Goal: Task Accomplishment & Management: Use online tool/utility

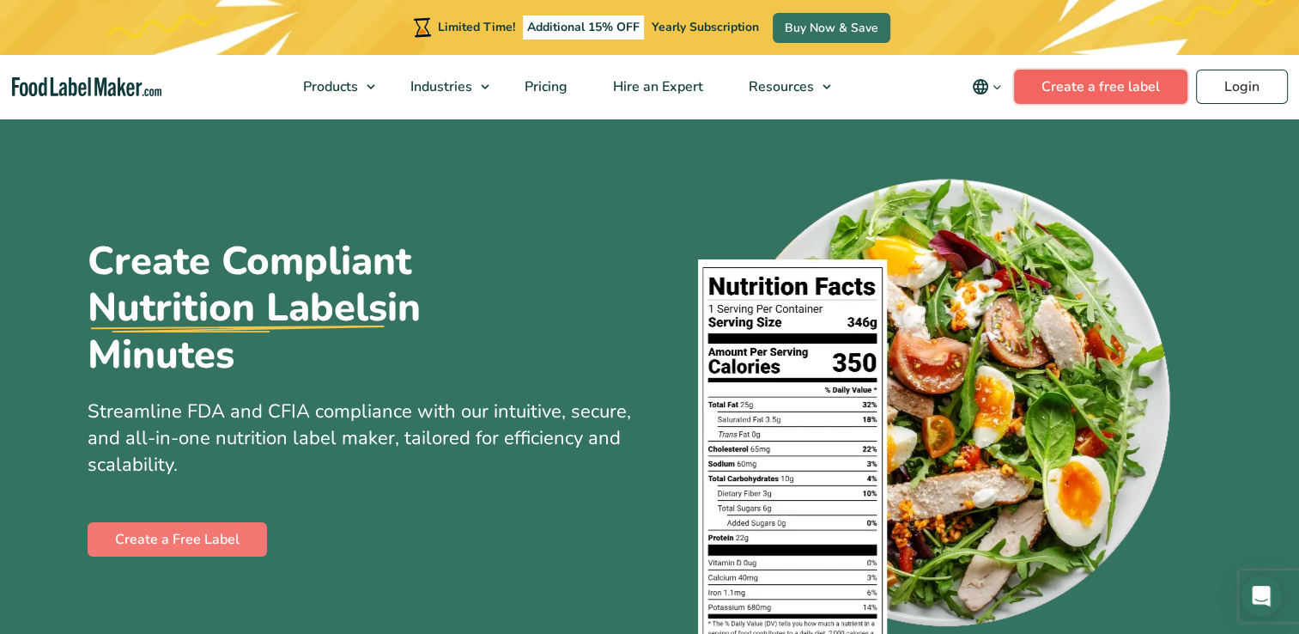
drag, startPoint x: 0, startPoint y: 0, endPoint x: 1113, endPoint y: 98, distance: 1117.0
click at [1113, 98] on link "Create a free label" at bounding box center [1100, 87] width 173 height 34
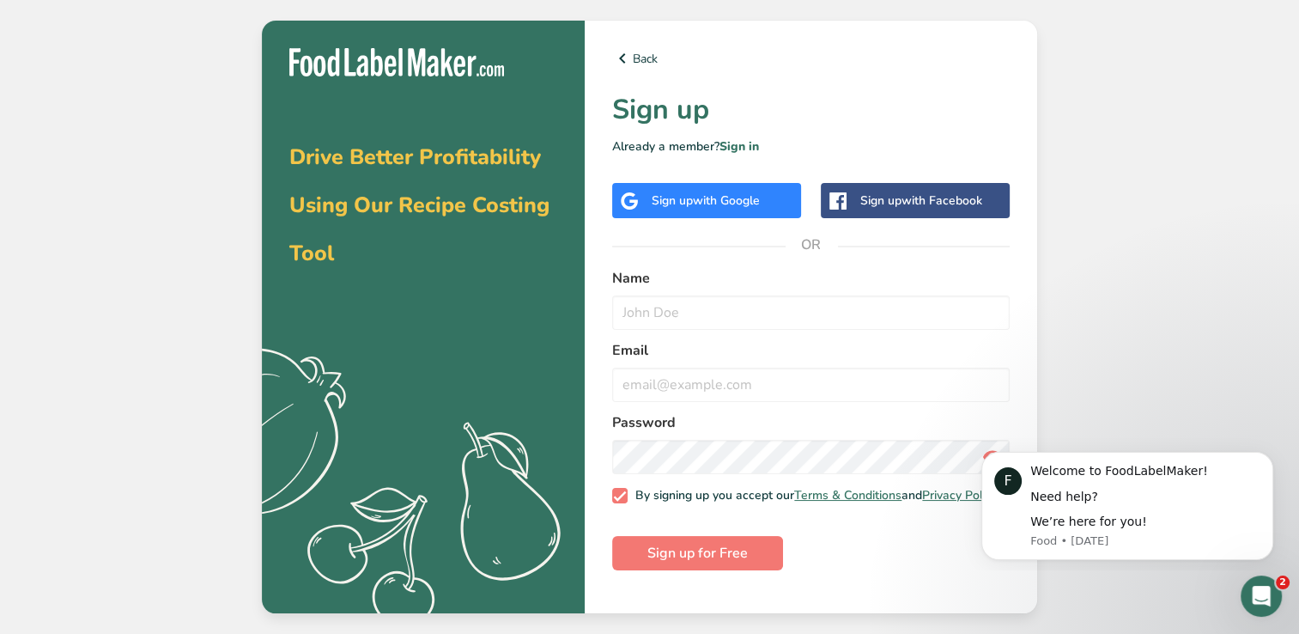
click at [744, 202] on span "with Google" at bounding box center [726, 200] width 67 height 16
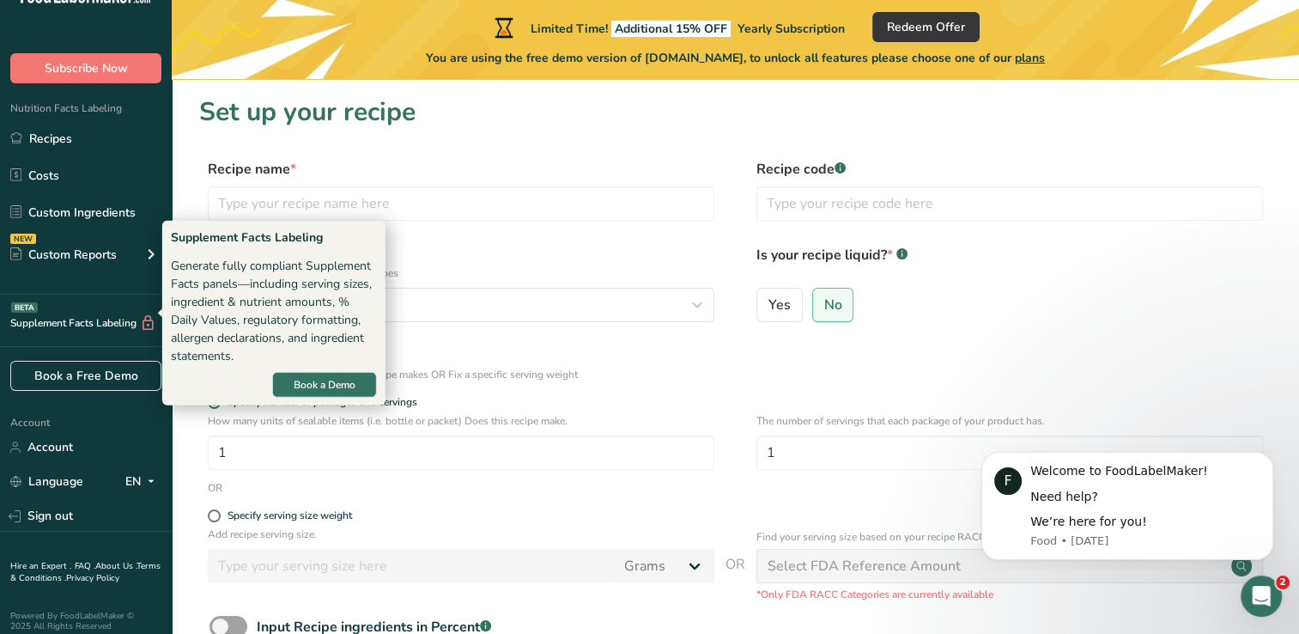
scroll to position [45, 0]
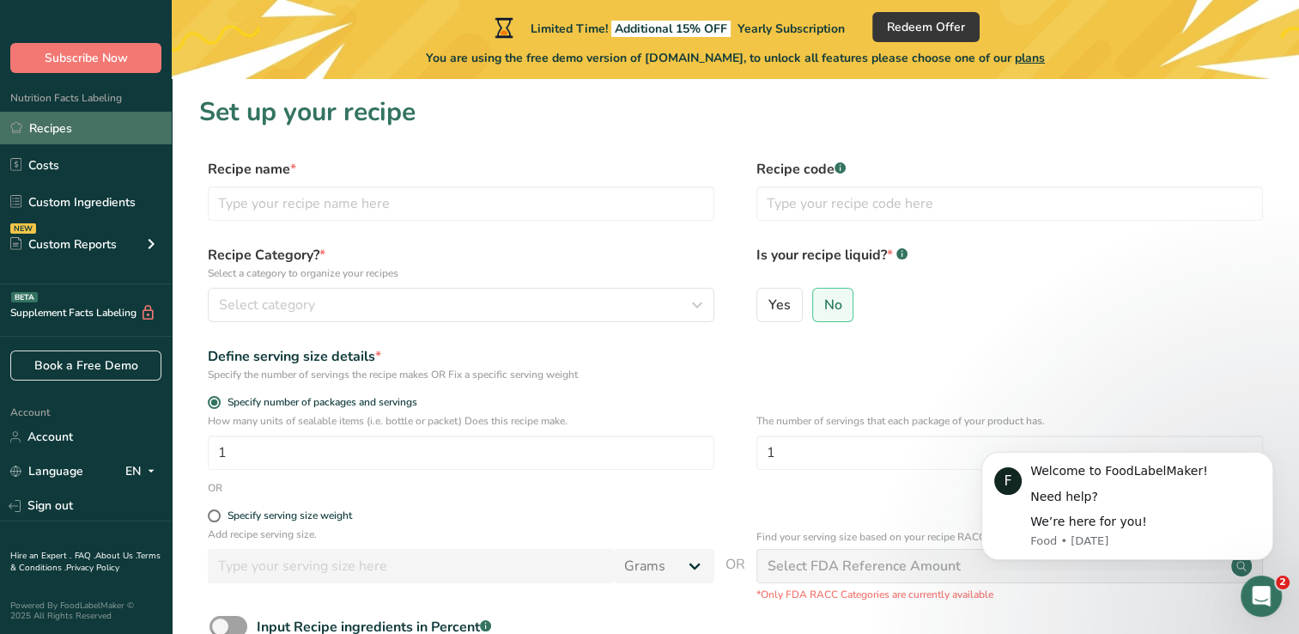
click at [75, 135] on link "Recipes" at bounding box center [86, 128] width 172 height 33
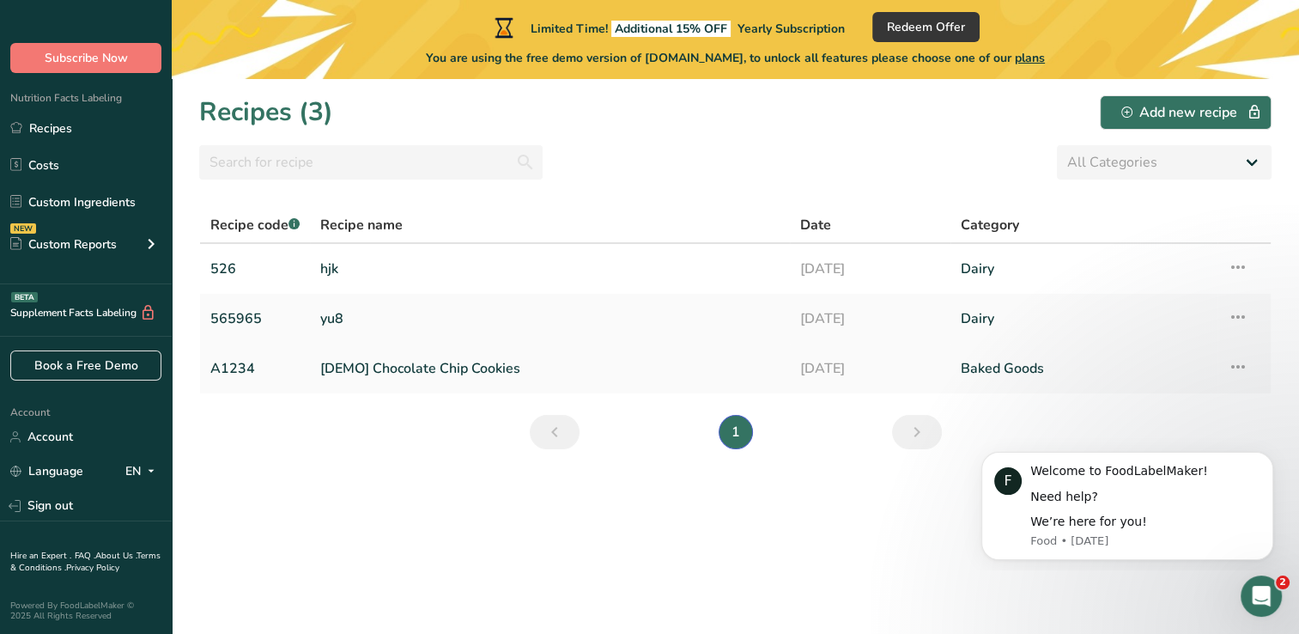
click at [404, 369] on link "[DEMO] Chocolate Chip Cookies" at bounding box center [549, 368] width 459 height 36
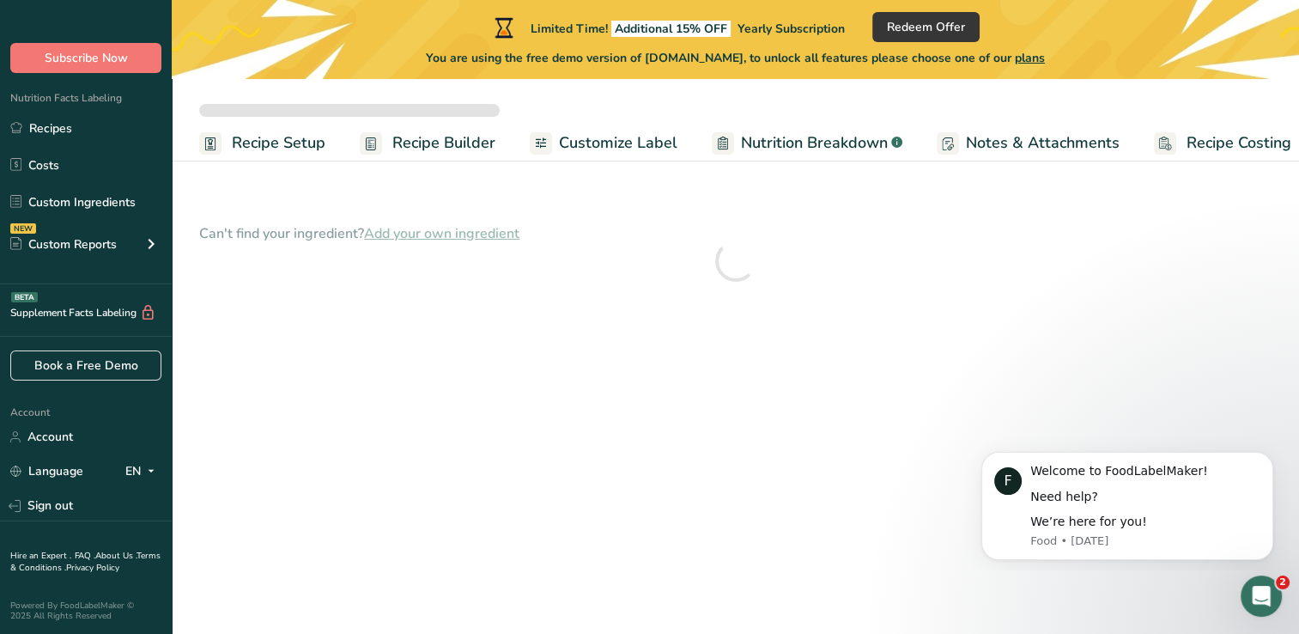
click at [458, 139] on span "Recipe Builder" at bounding box center [443, 142] width 103 height 23
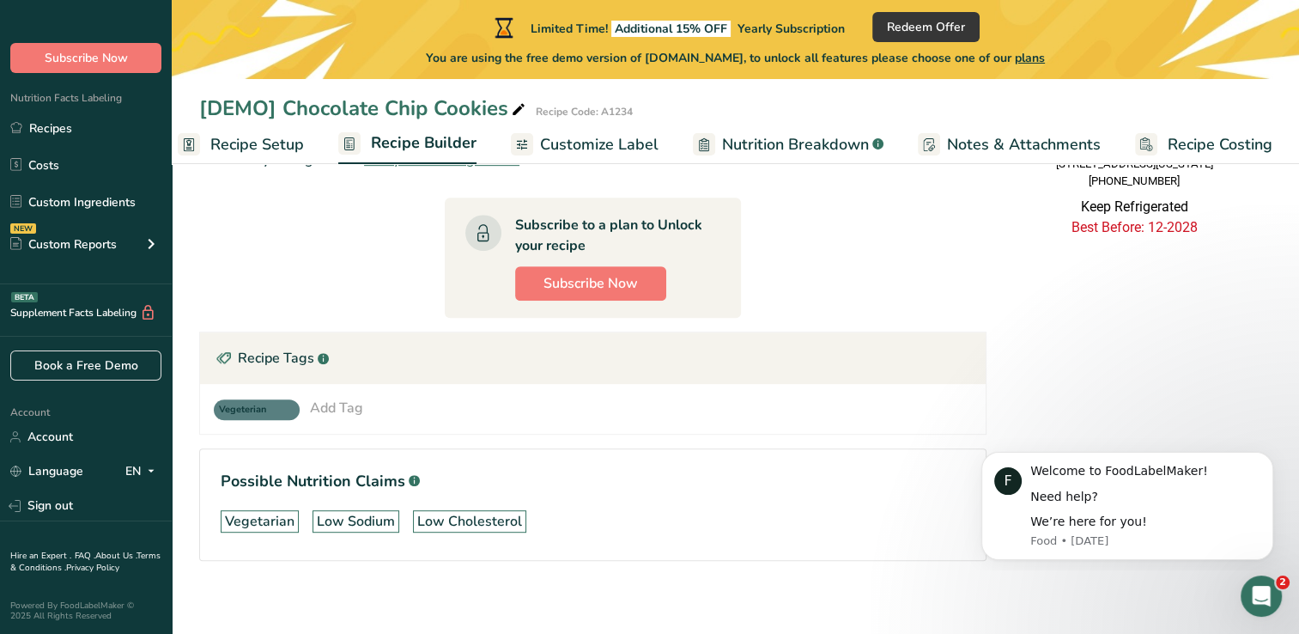
scroll to position [773, 0]
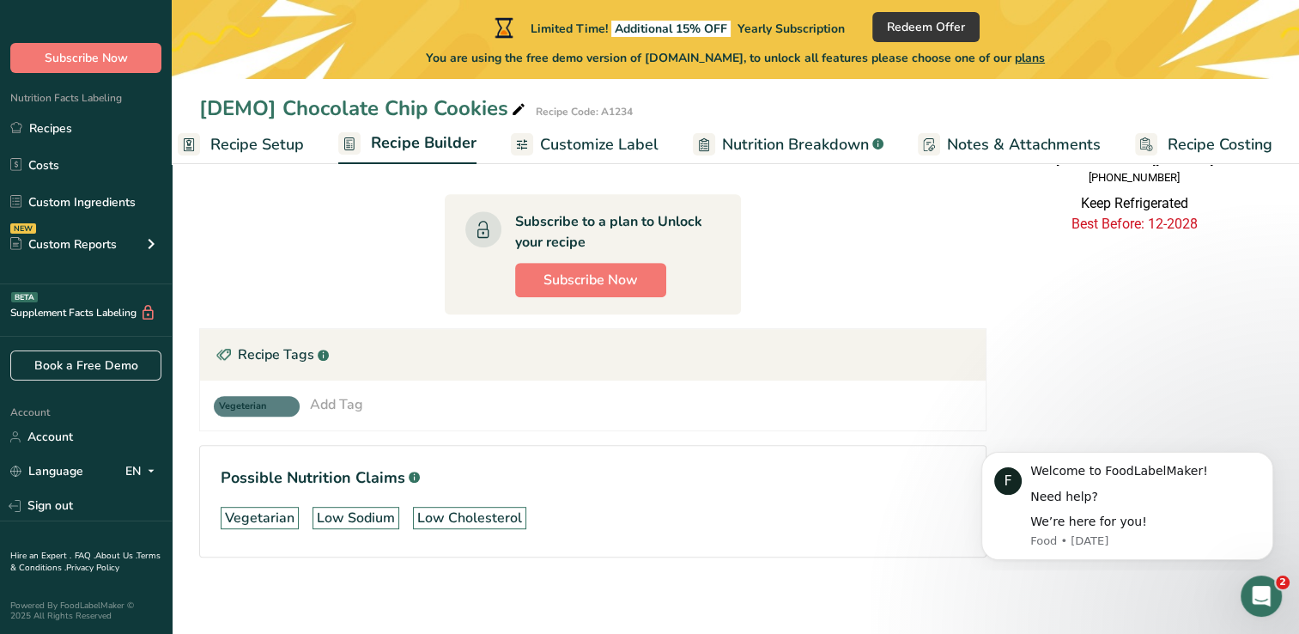
click at [335, 400] on div "Add Tag" at bounding box center [336, 404] width 53 height 21
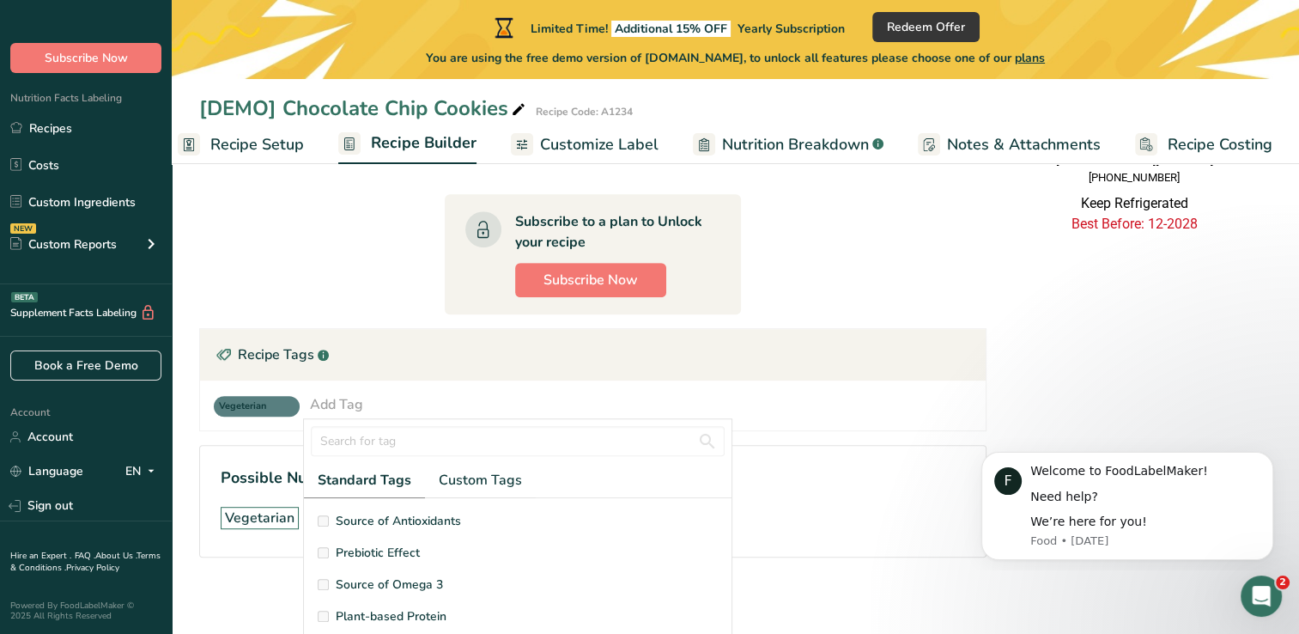
click at [362, 398] on div "Vegeterian Add Tag Standard Tags Custom Tags Source of Antioxidants [MEDICAL_DA…" at bounding box center [593, 405] width 758 height 22
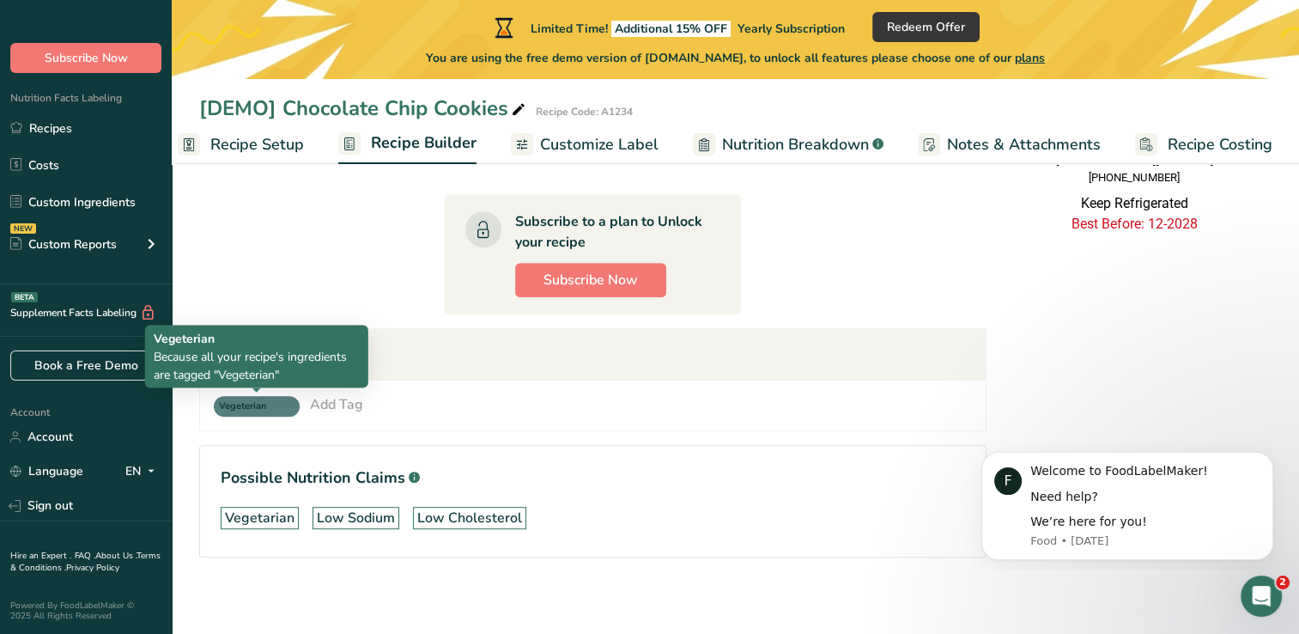
click at [282, 400] on span "Vegeterian" at bounding box center [257, 406] width 86 height 21
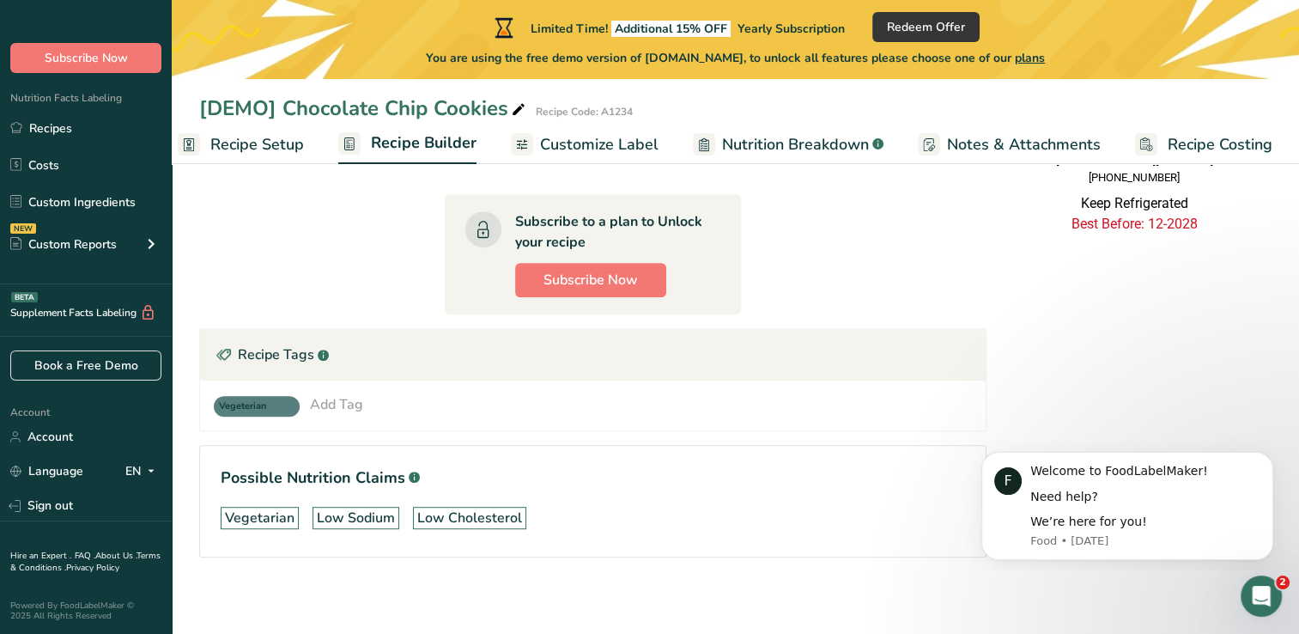
click at [252, 402] on span "Vegeterian" at bounding box center [249, 406] width 60 height 15
click at [470, 371] on div "Recipe Tags .a-a{fill:#347362;}.b-a{fill:#fff;}" at bounding box center [593, 355] width 786 height 52
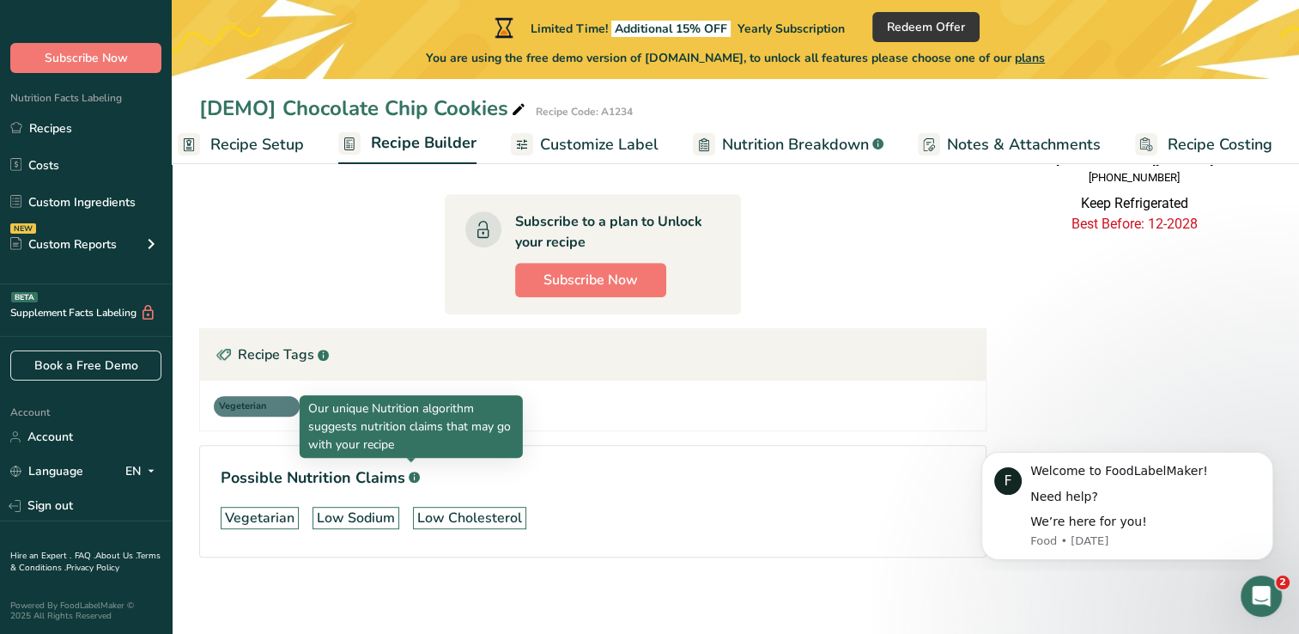
click at [409, 476] on rect at bounding box center [414, 476] width 11 height 11
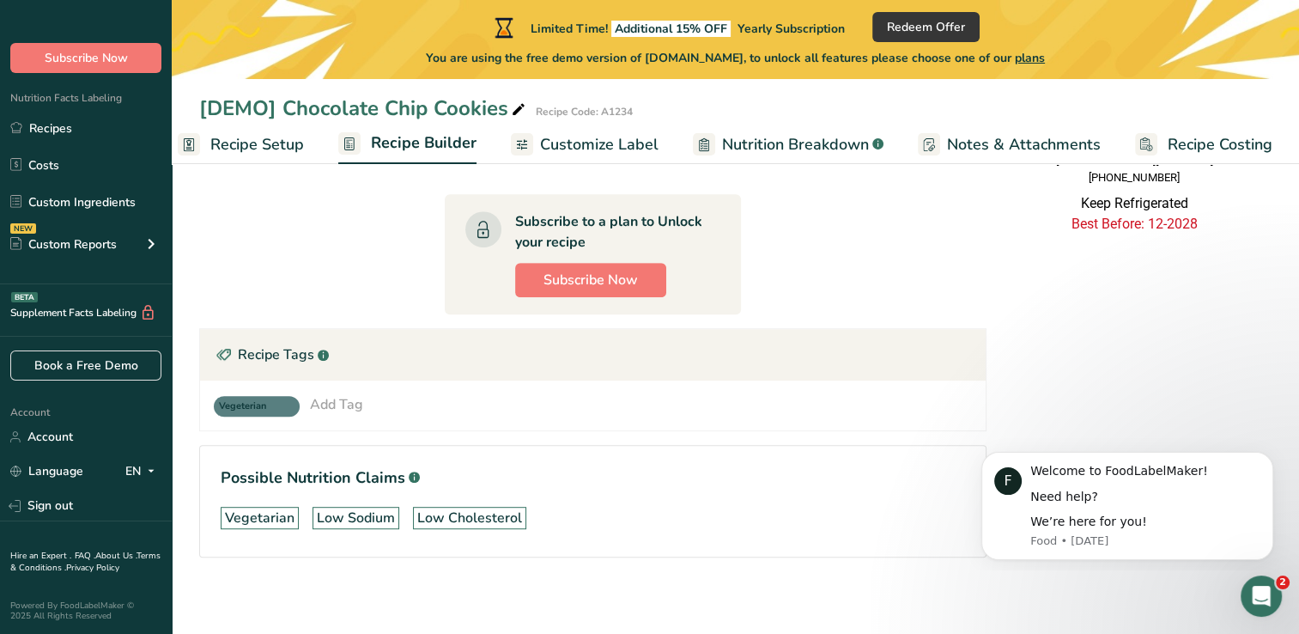
click at [566, 476] on h1 "Possible Nutrition Claims .a-a{fill:#347362;}.b-a{fill:#fff;}" at bounding box center [593, 477] width 744 height 23
click at [601, 138] on span "Customize Label" at bounding box center [599, 144] width 118 height 23
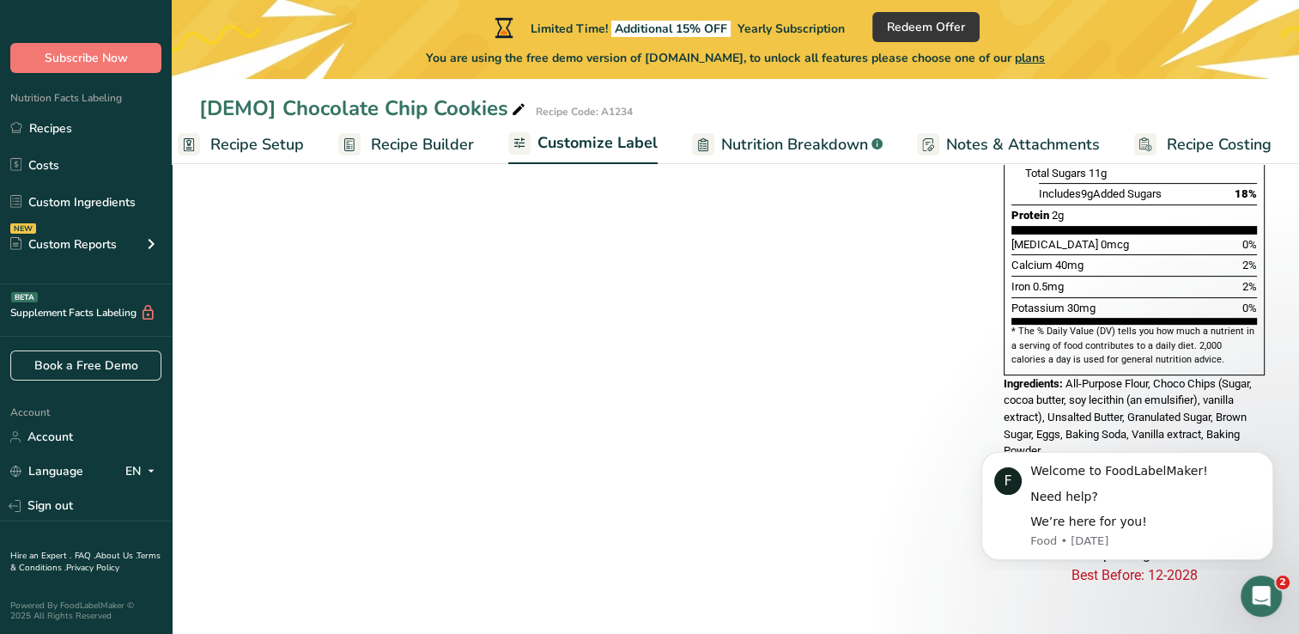
scroll to position [519, 0]
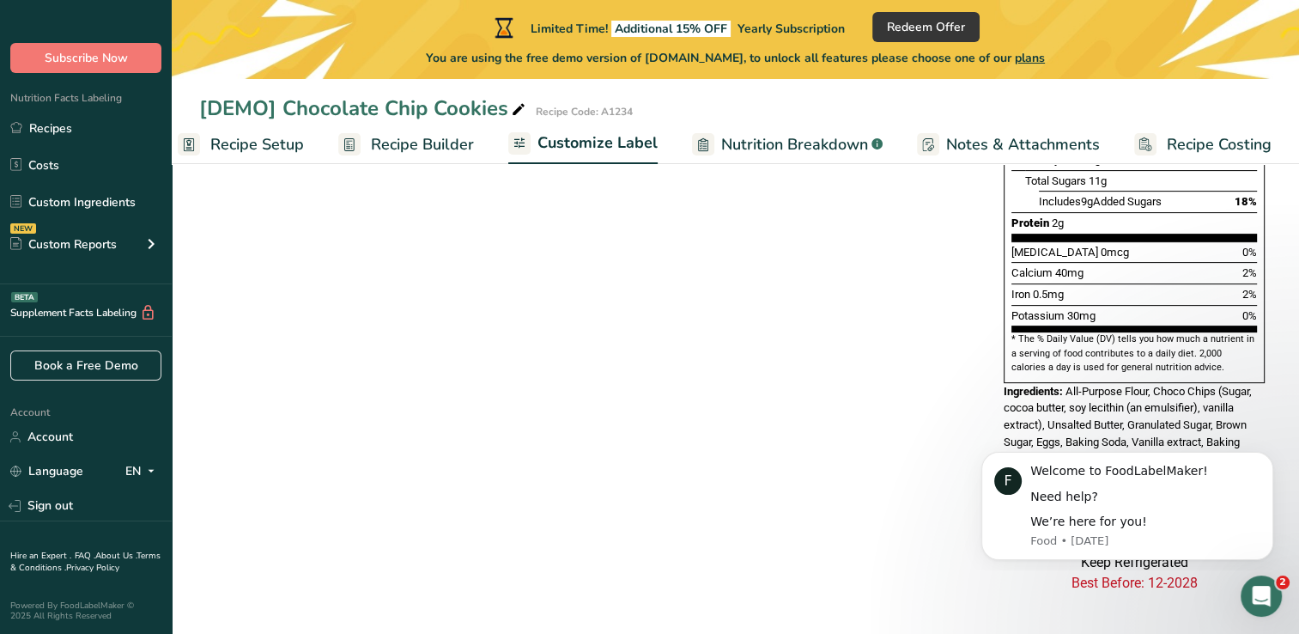
click at [289, 143] on span "Recipe Setup" at bounding box center [257, 144] width 94 height 23
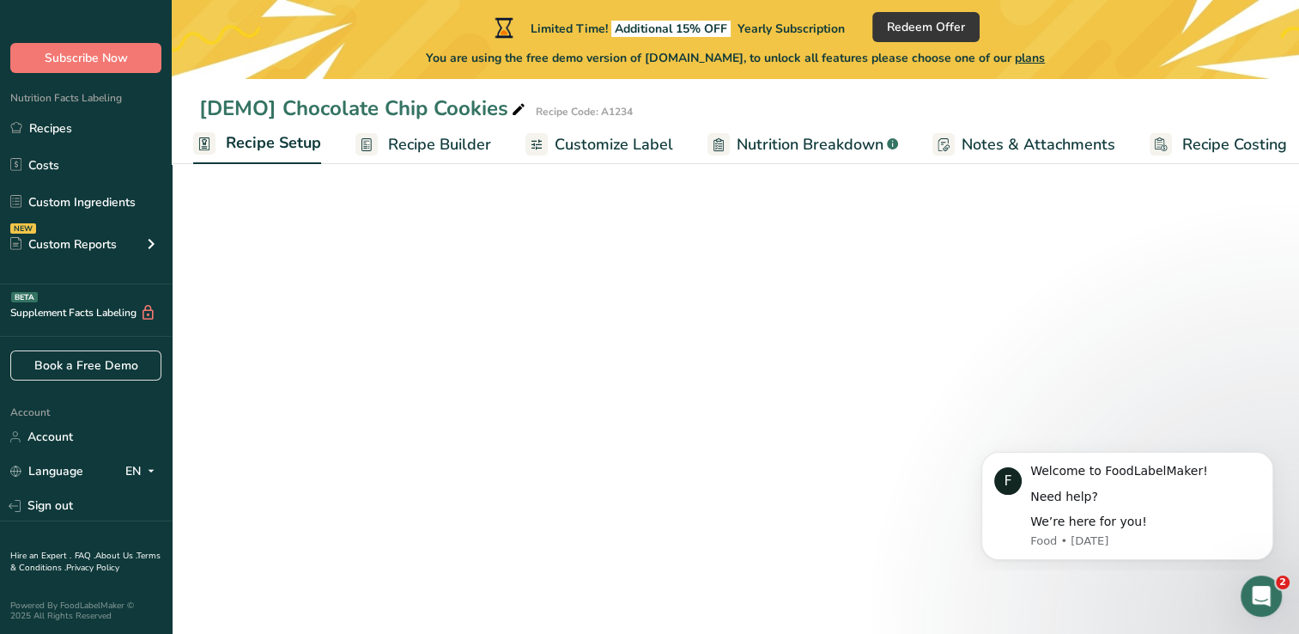
scroll to position [157, 0]
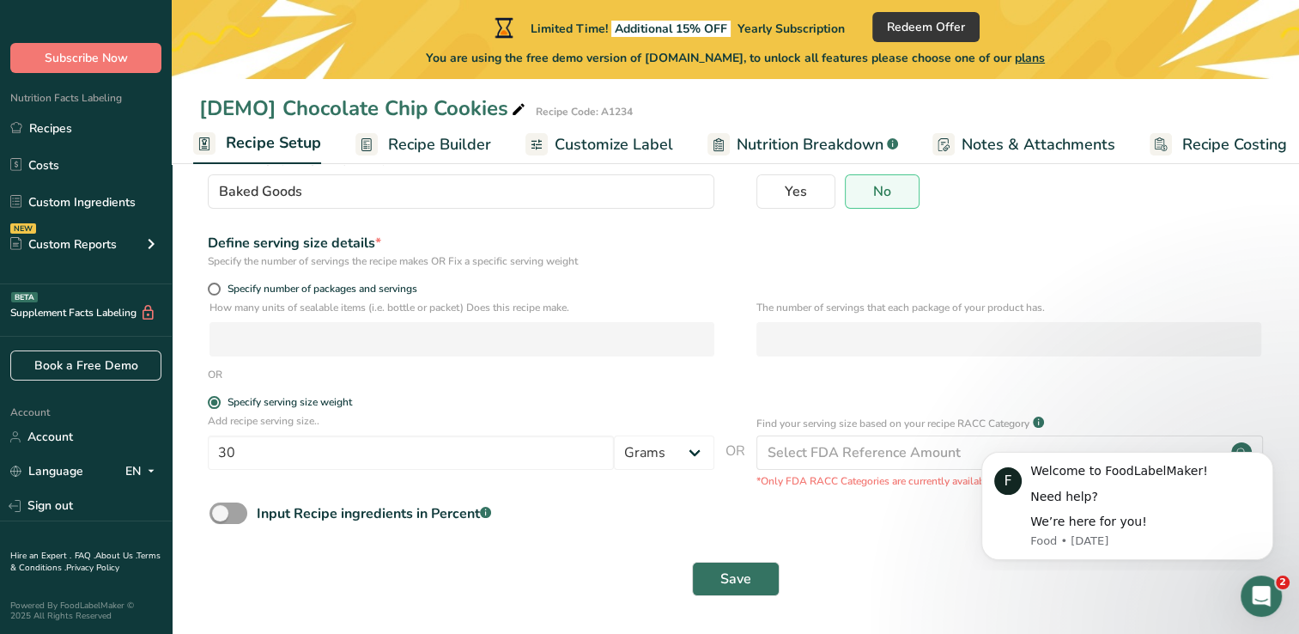
click at [443, 129] on link "Recipe Builder" at bounding box center [423, 144] width 136 height 39
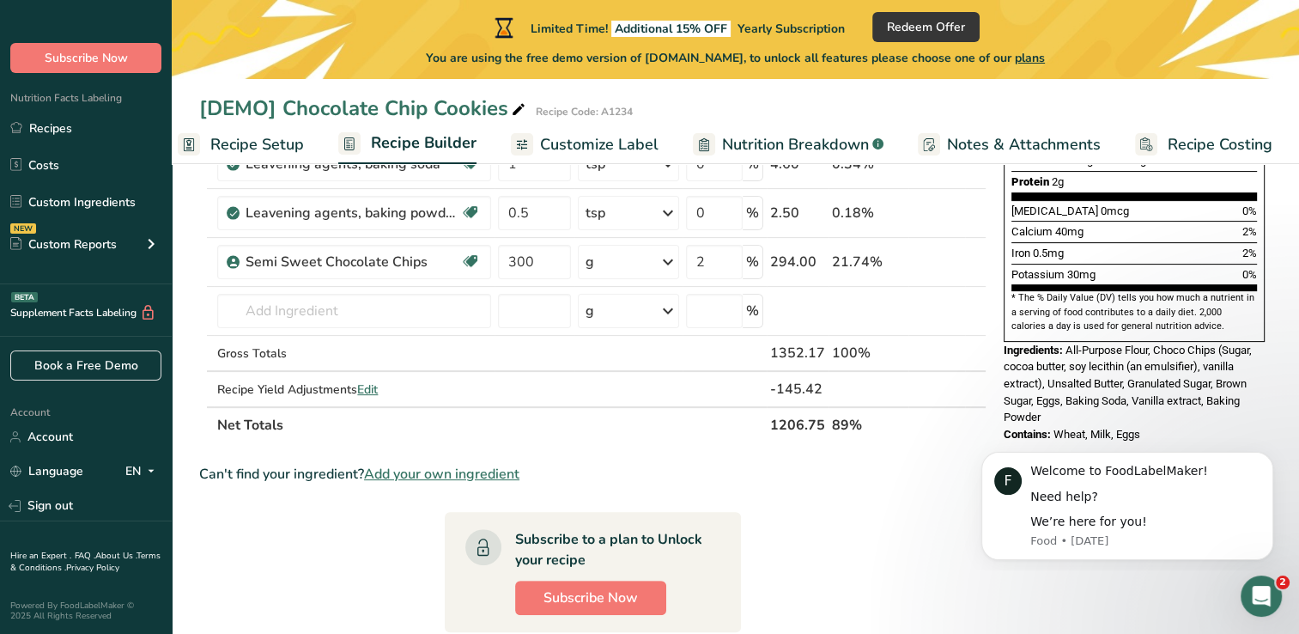
scroll to position [586, 0]
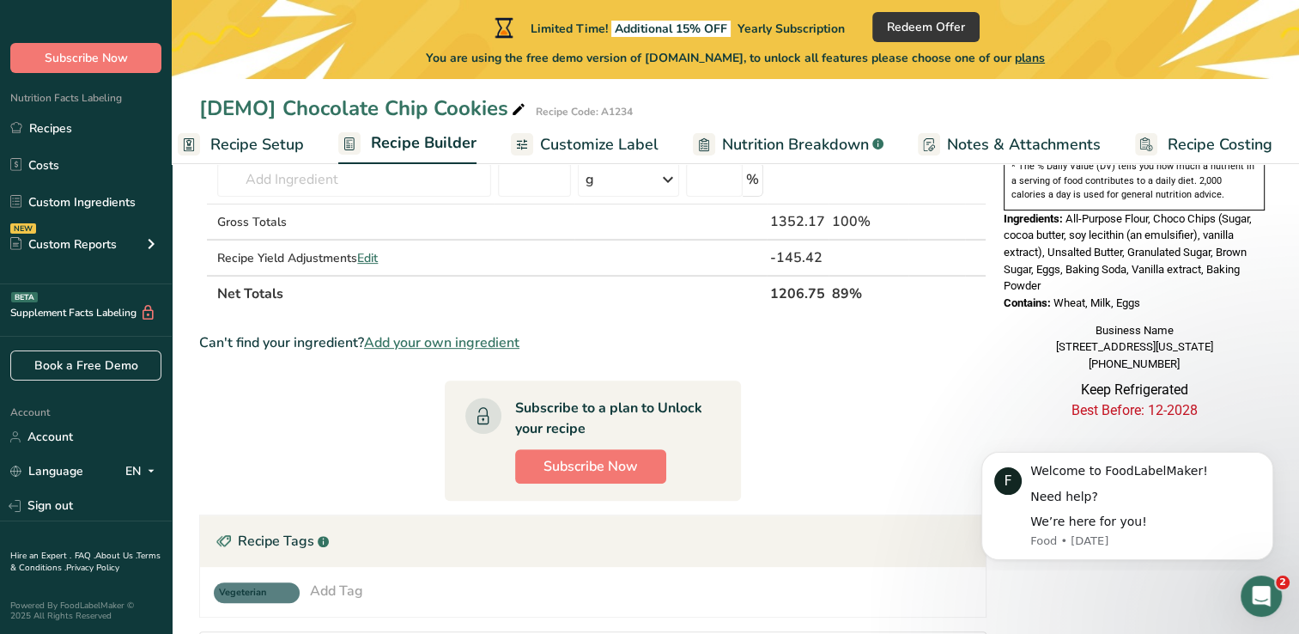
click at [422, 337] on span "Add your own ingredient" at bounding box center [441, 342] width 155 height 21
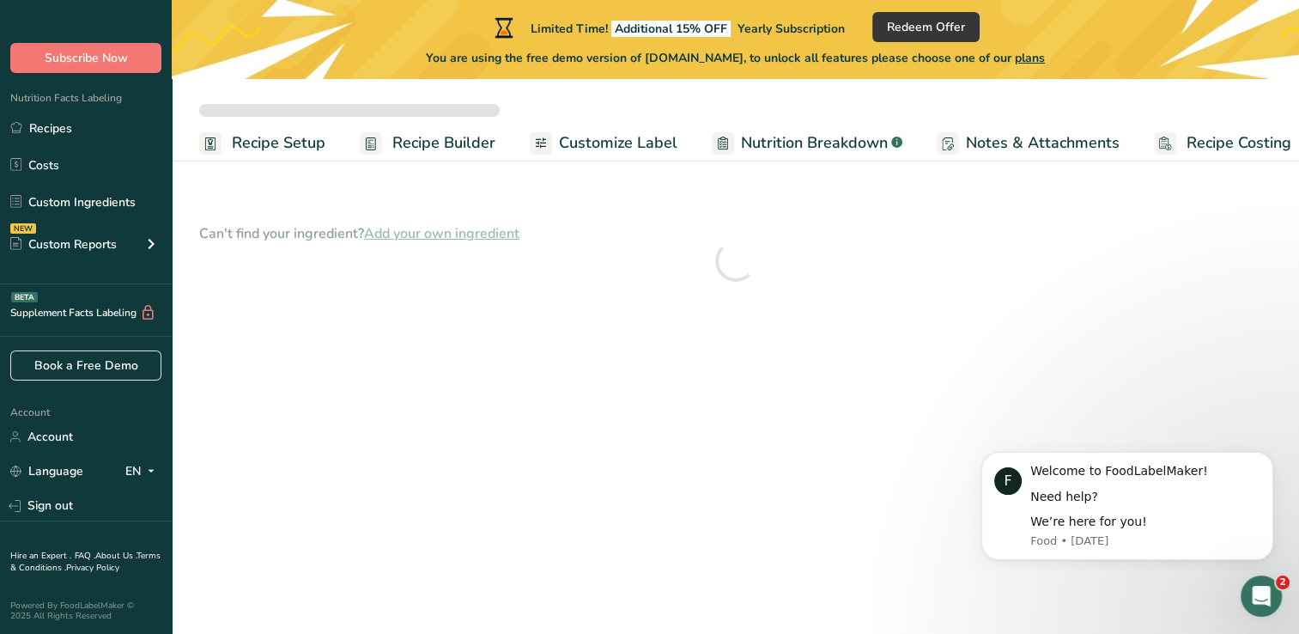
click at [432, 149] on span "Recipe Builder" at bounding box center [443, 142] width 103 height 23
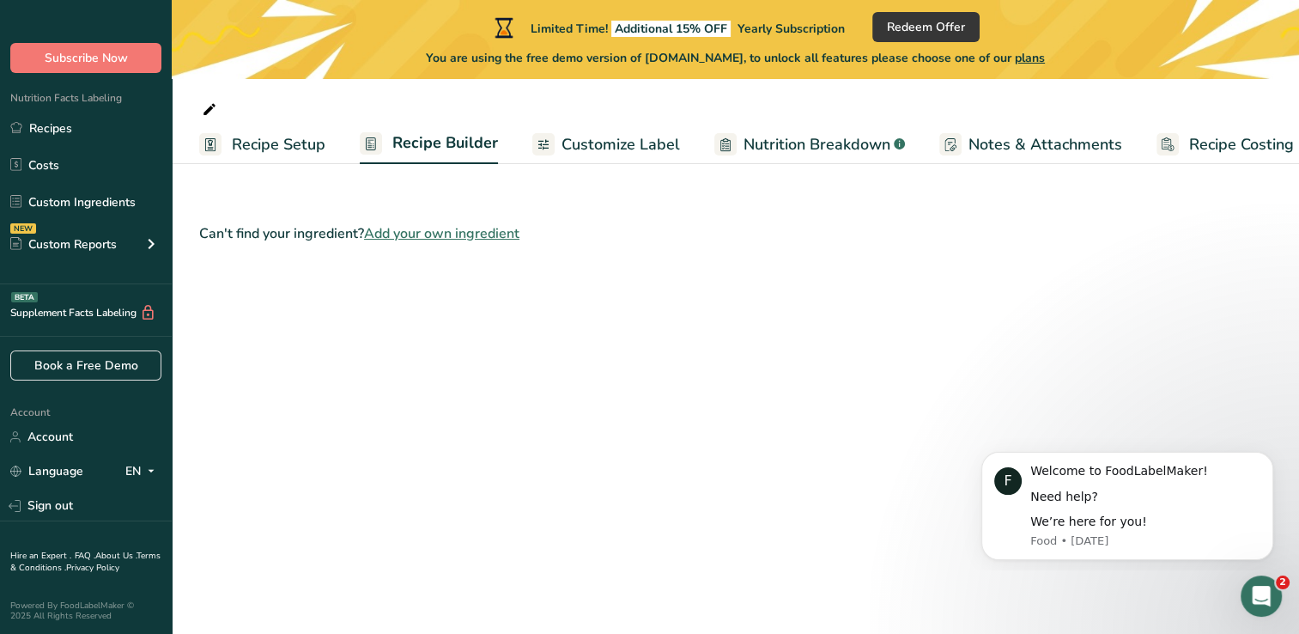
click at [299, 146] on span "Recipe Setup" at bounding box center [279, 144] width 94 height 23
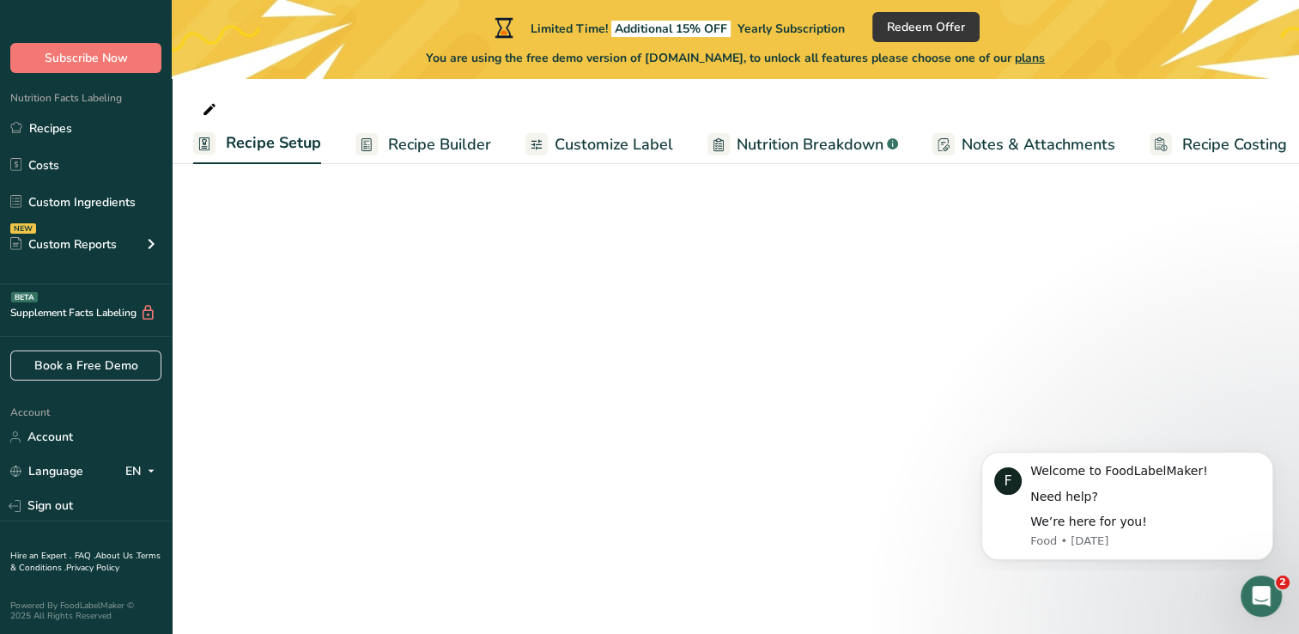
select select
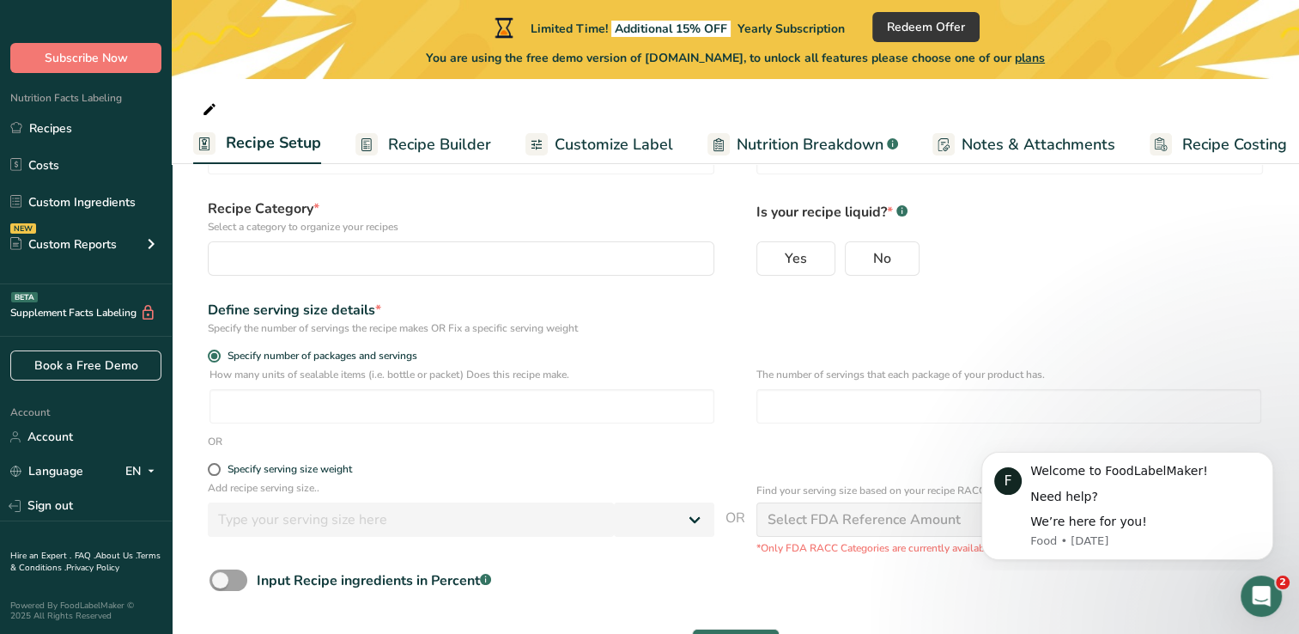
scroll to position [157, 0]
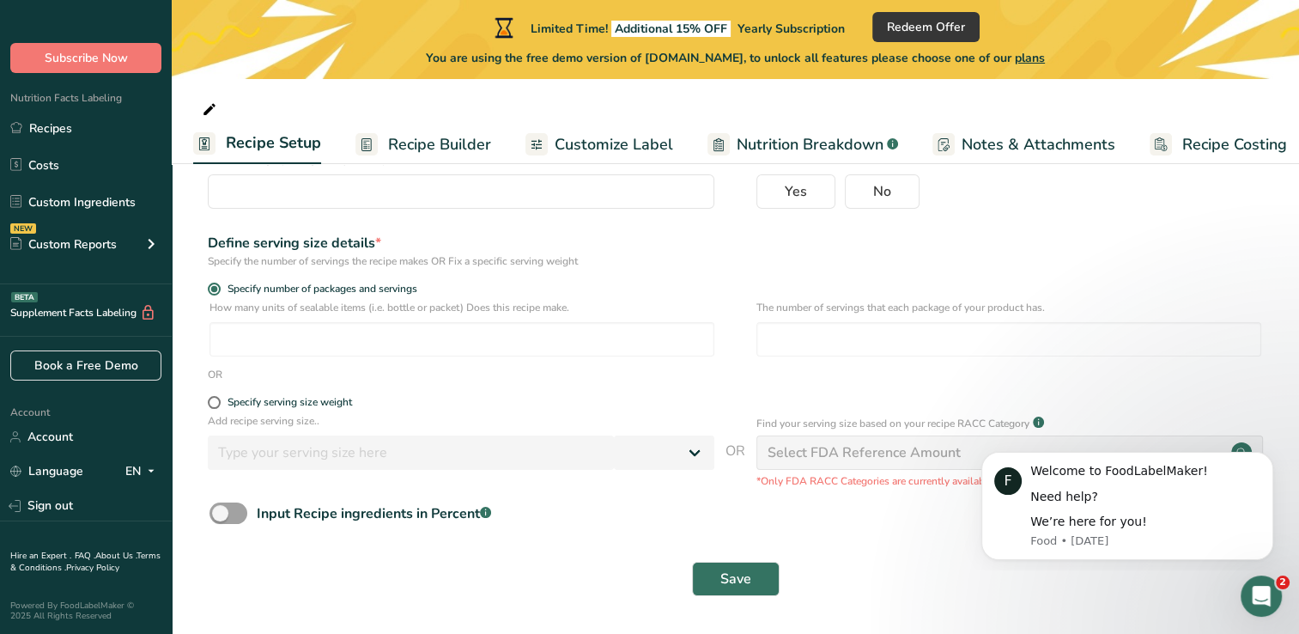
click at [428, 144] on span "Recipe Builder" at bounding box center [439, 144] width 103 height 23
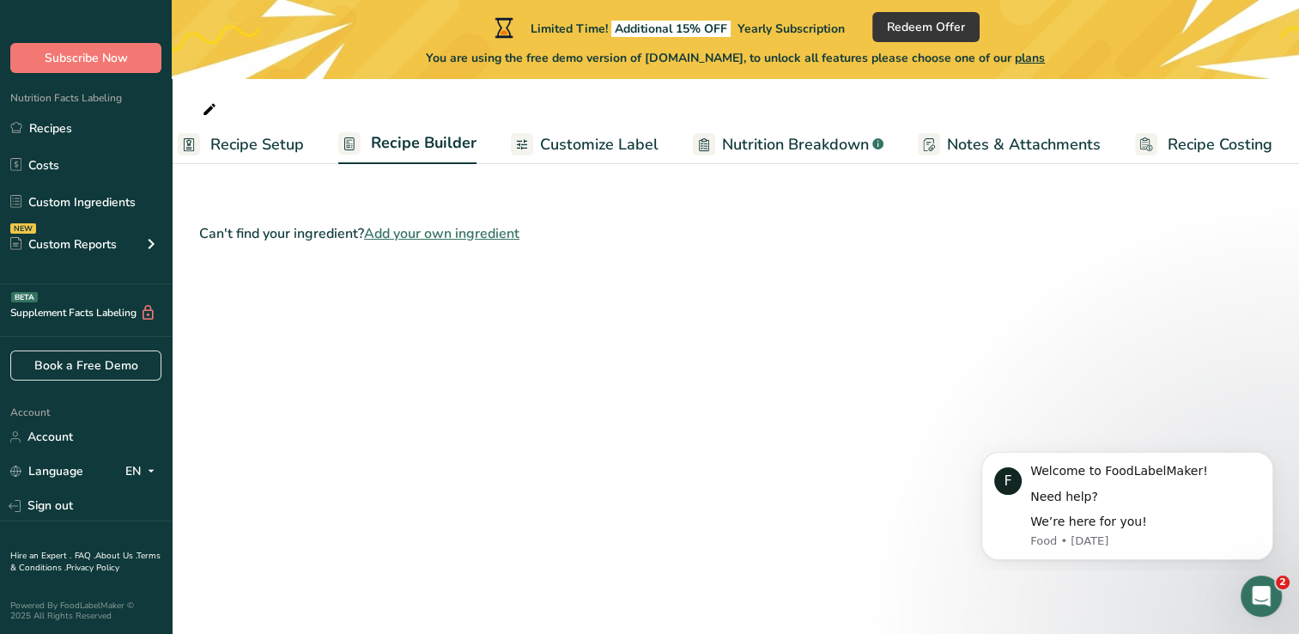
click at [437, 232] on span "Add your own ingredient" at bounding box center [441, 233] width 155 height 21
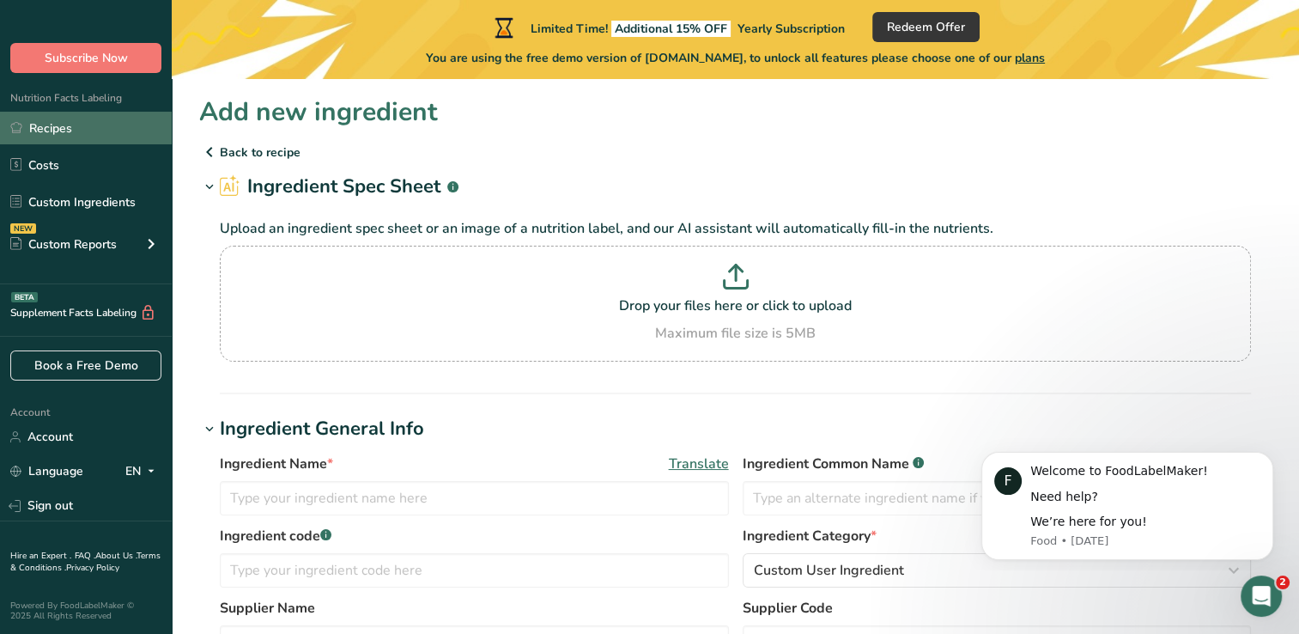
click at [47, 129] on link "Recipes" at bounding box center [86, 128] width 172 height 33
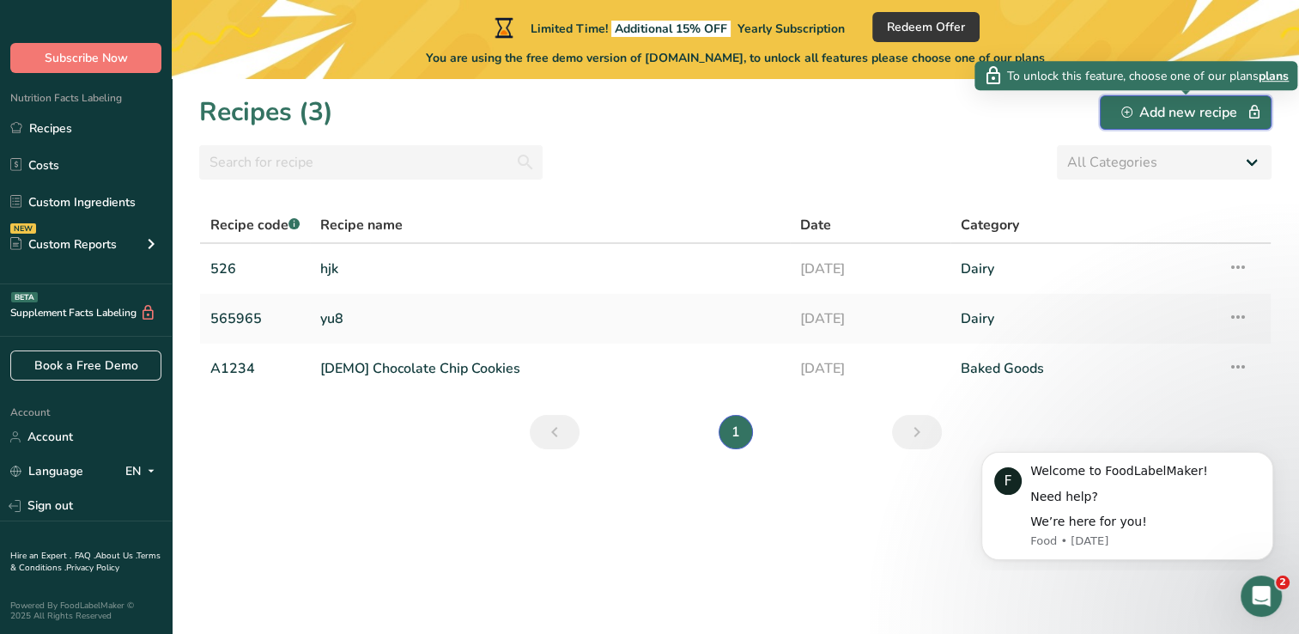
click at [1171, 107] on div "Add new recipe" at bounding box center [1185, 112] width 129 height 21
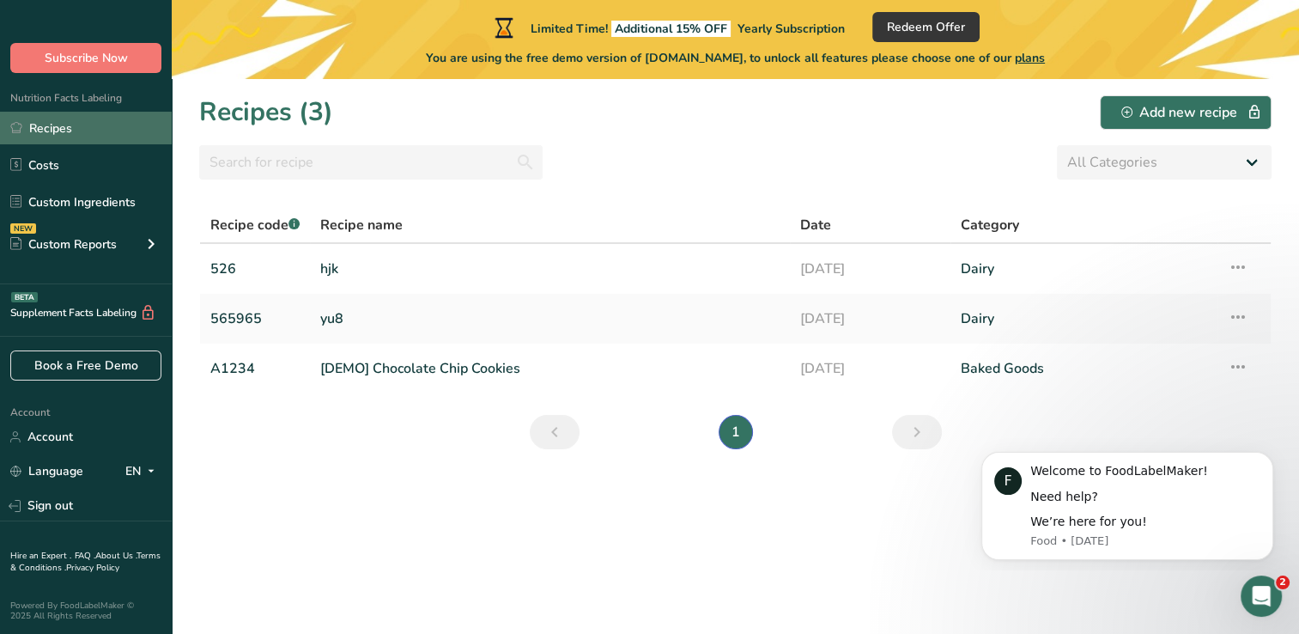
click at [78, 131] on link "Recipes" at bounding box center [86, 128] width 172 height 33
click at [343, 276] on link "hjk" at bounding box center [549, 269] width 459 height 36
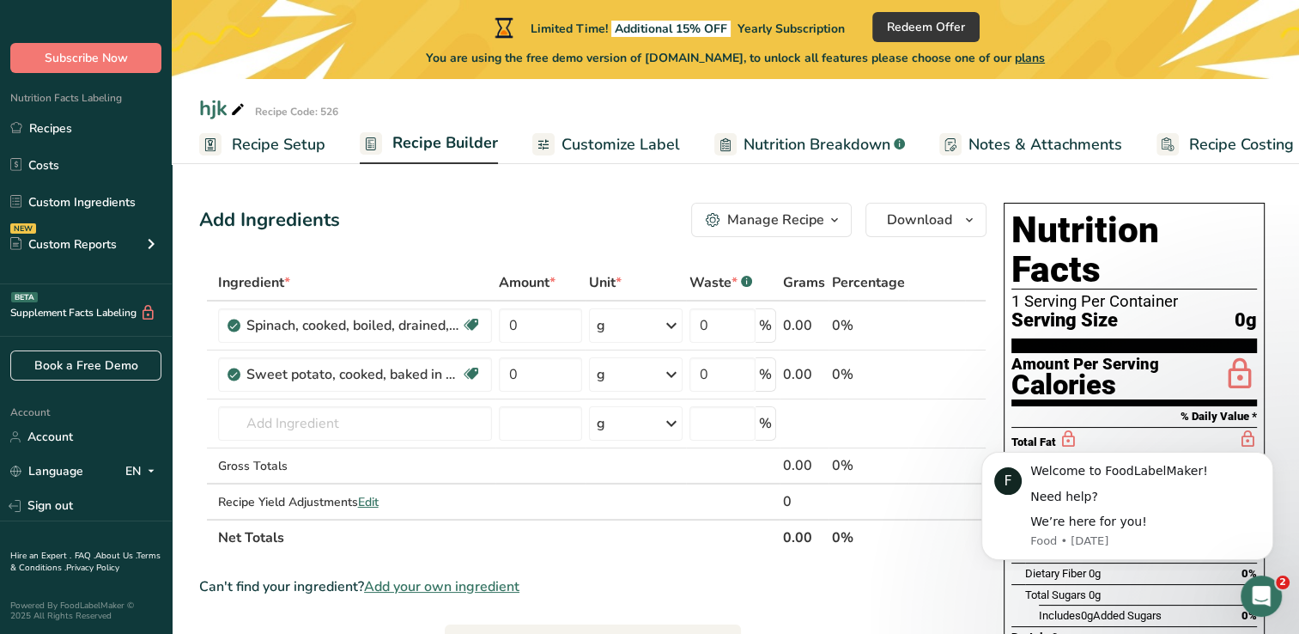
click at [440, 142] on span "Recipe Builder" at bounding box center [445, 142] width 106 height 23
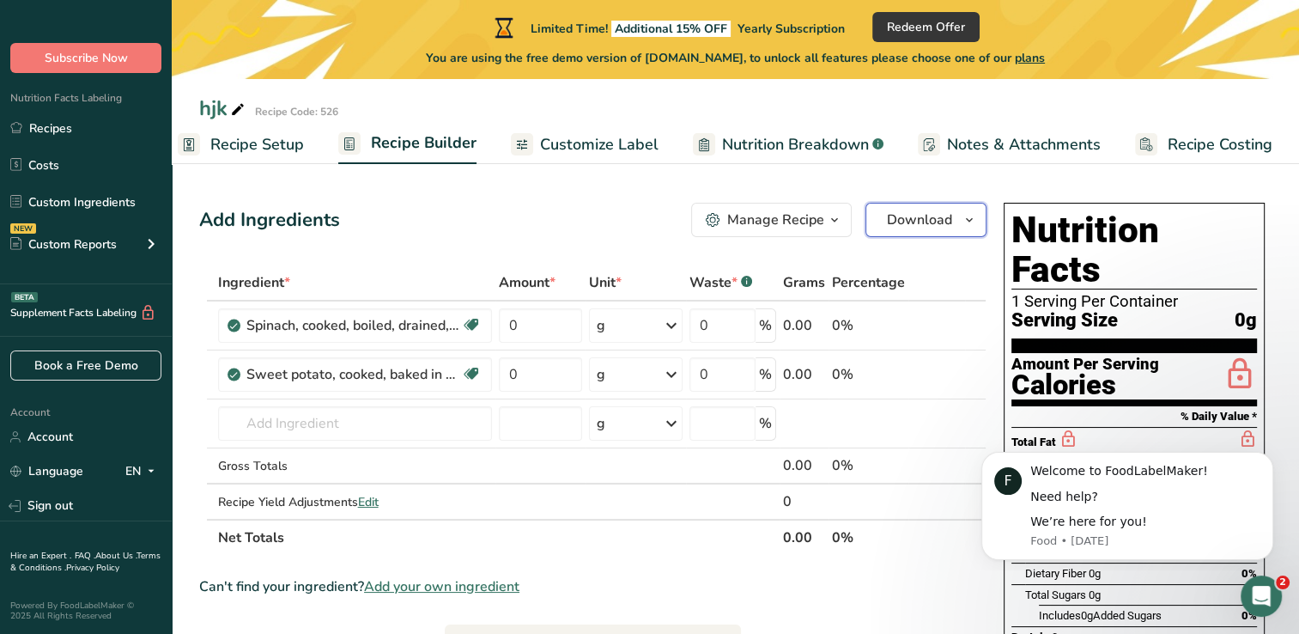
click at [961, 223] on span "button" at bounding box center [969, 219] width 21 height 21
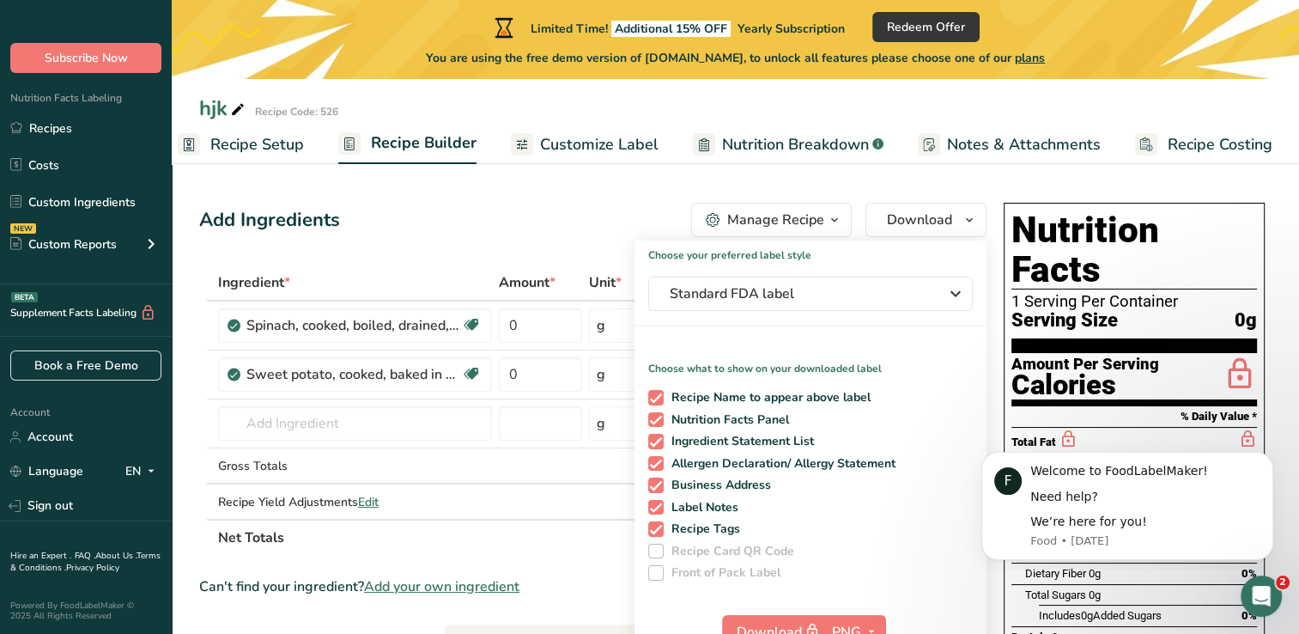
click at [834, 226] on icon "button" at bounding box center [835, 219] width 14 height 21
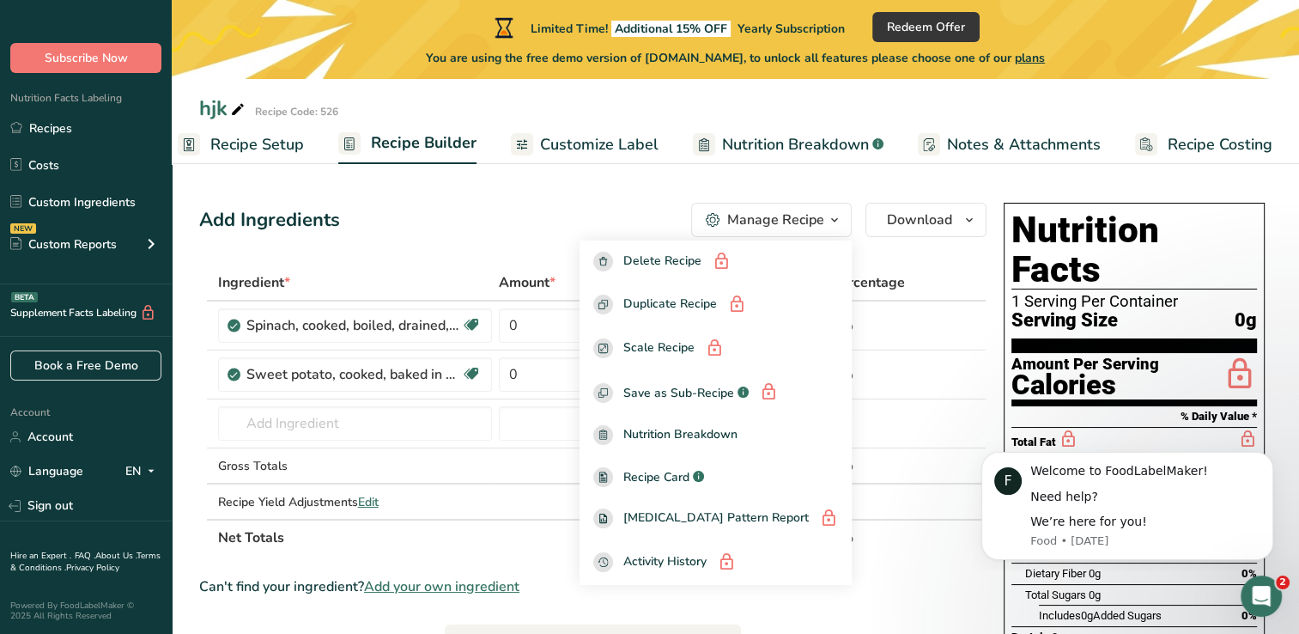
click at [587, 221] on div "Add Ingredients Manage Recipe Delete Recipe Duplicate Recipe Scale Recipe Save …" at bounding box center [592, 220] width 787 height 34
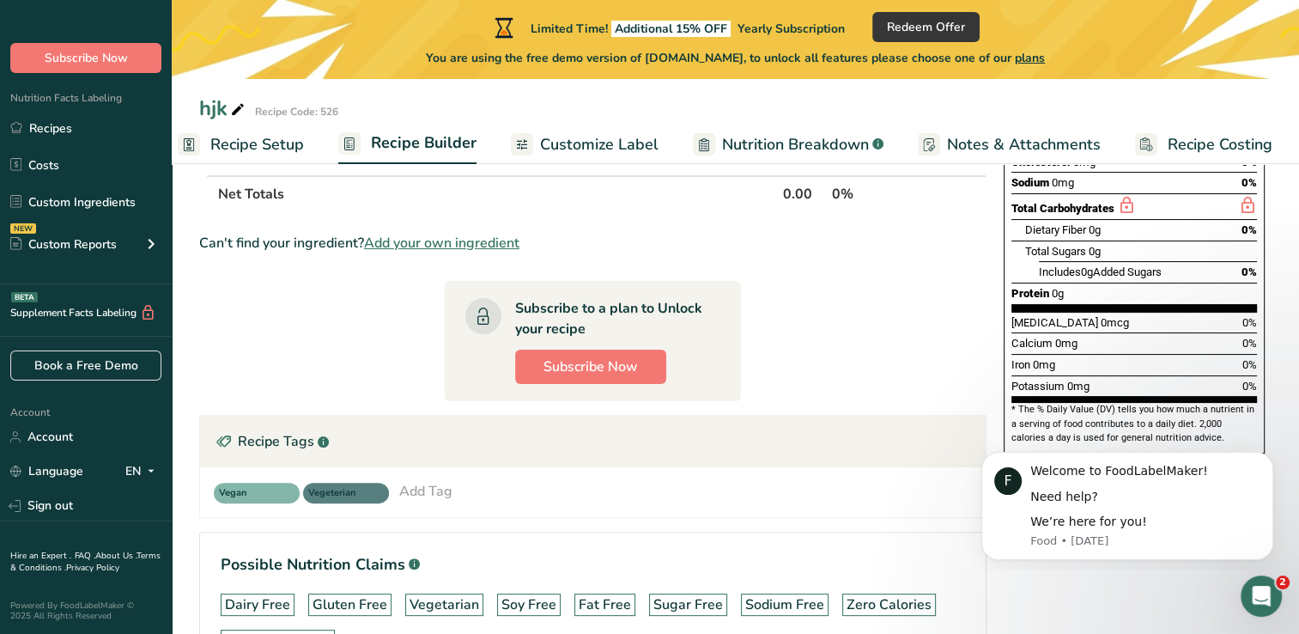
scroll to position [467, 0]
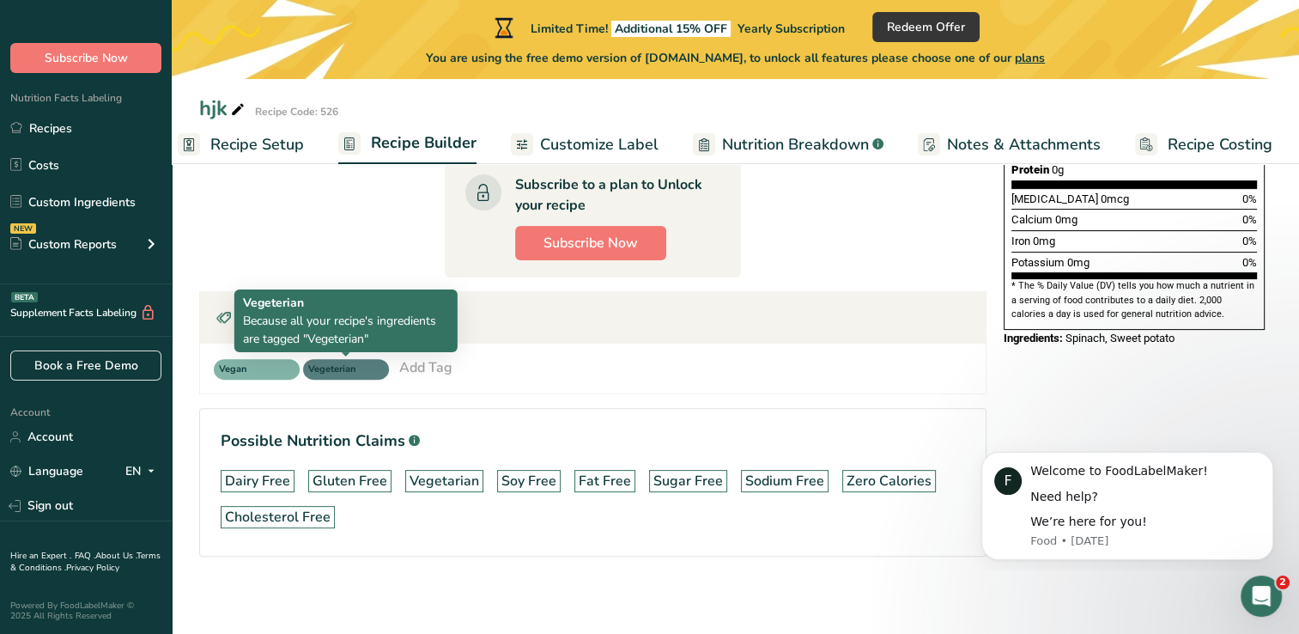
click at [353, 372] on span "Vegeterian" at bounding box center [338, 369] width 60 height 15
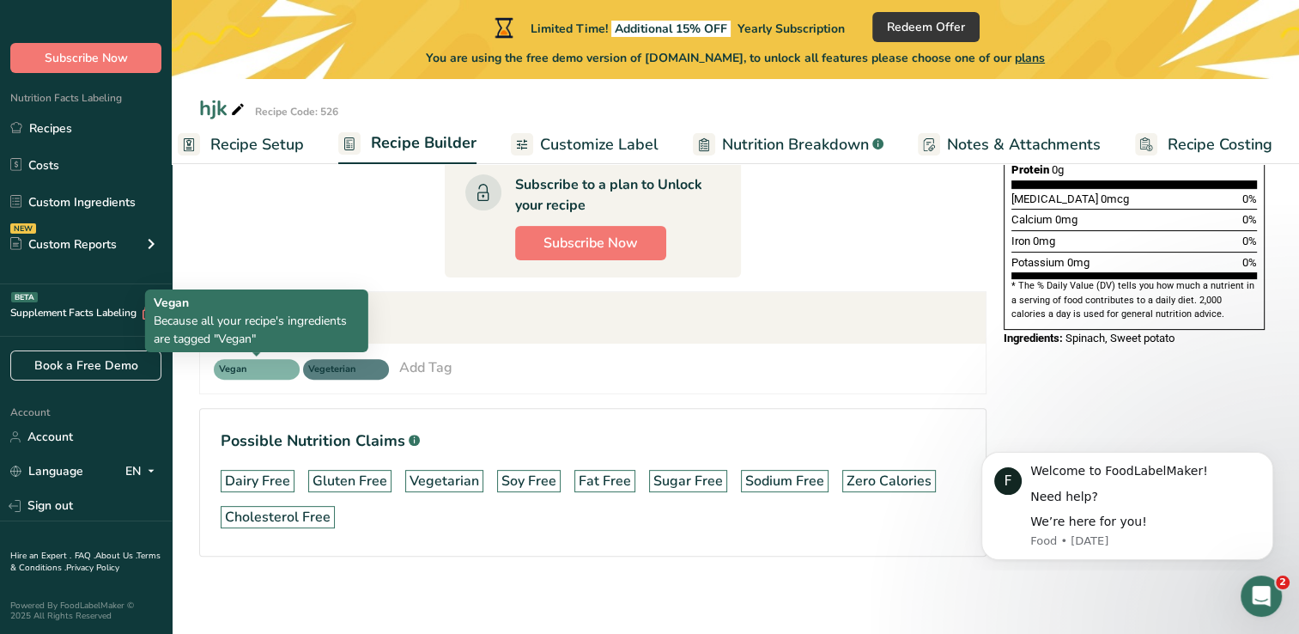
click at [269, 369] on span "Vegan" at bounding box center [249, 369] width 60 height 15
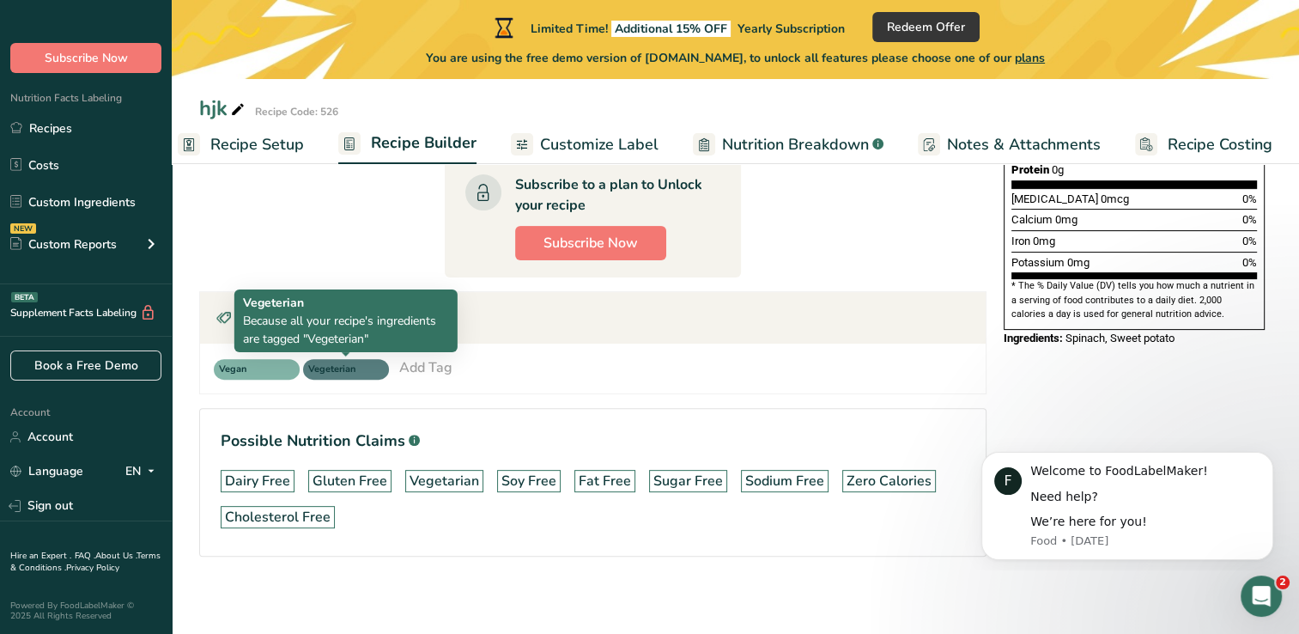
click at [334, 359] on span "Vegeterian" at bounding box center [346, 369] width 86 height 21
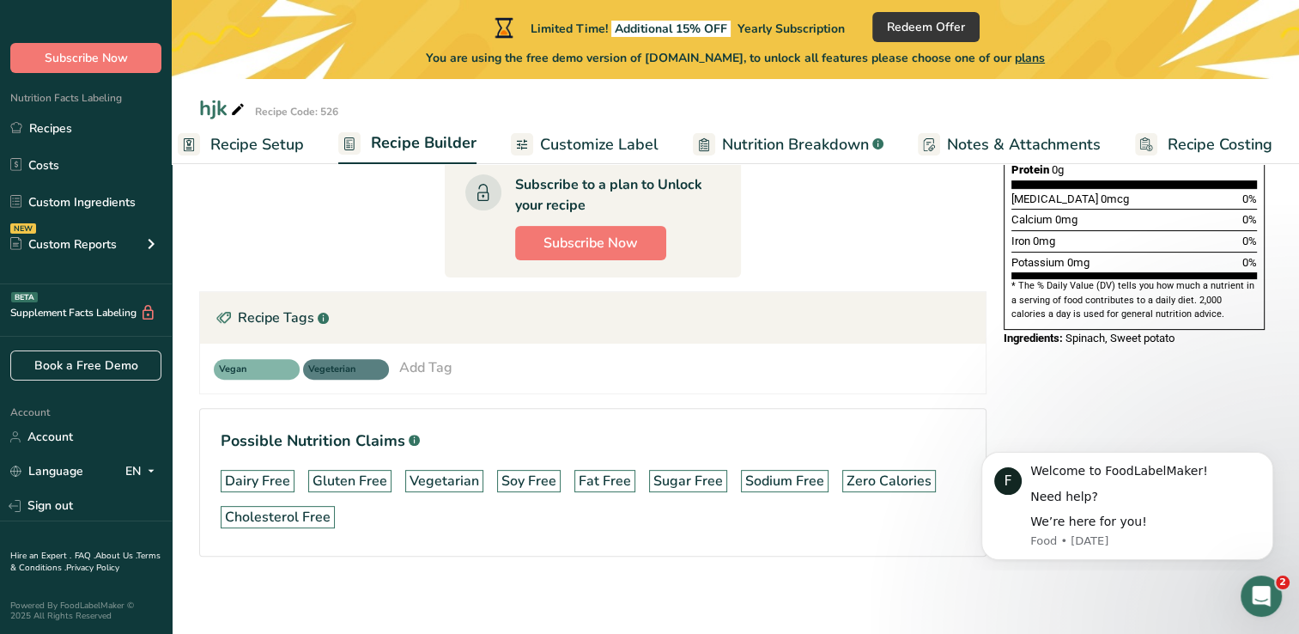
click at [422, 359] on div "Add Tag" at bounding box center [425, 367] width 53 height 21
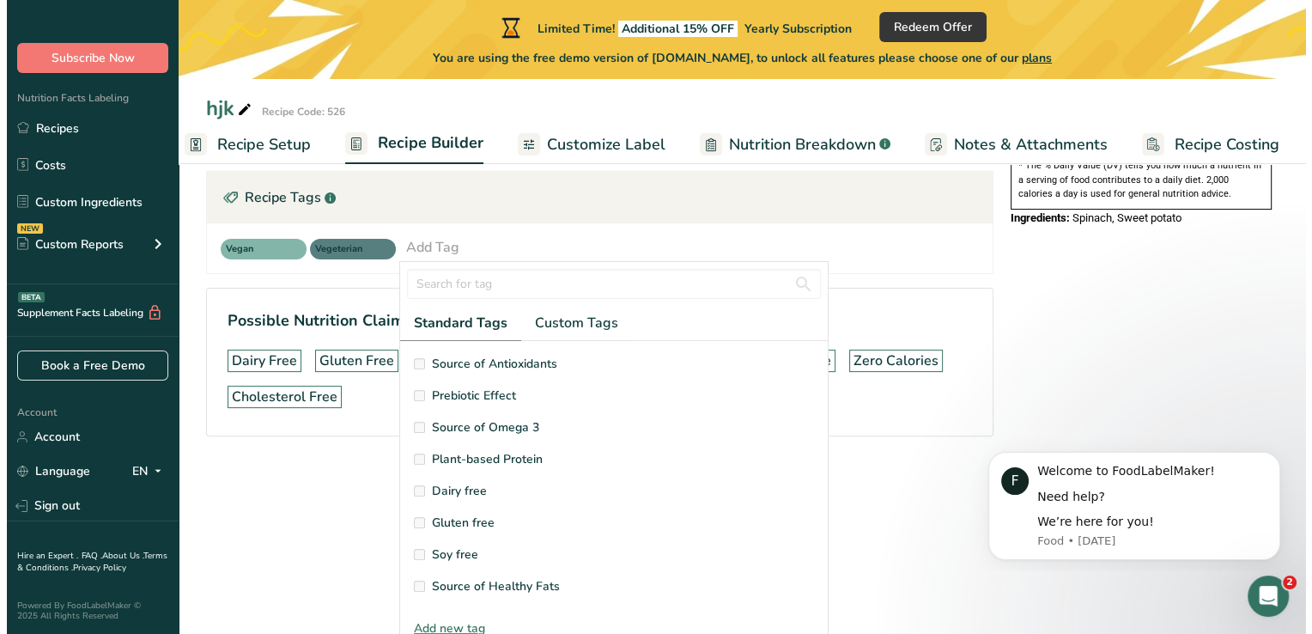
scroll to position [134, 0]
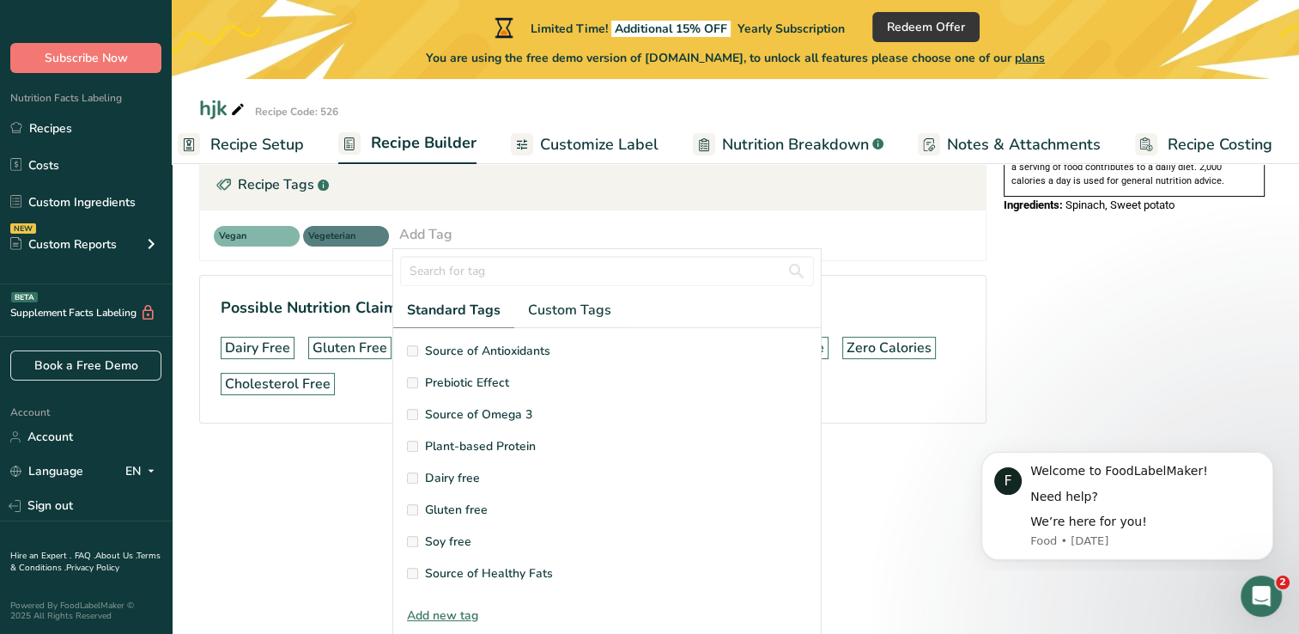
click at [446, 349] on span "Source of Antioxidants" at bounding box center [487, 351] width 125 height 18
click at [568, 310] on span "Custom Tags" at bounding box center [569, 310] width 83 height 21
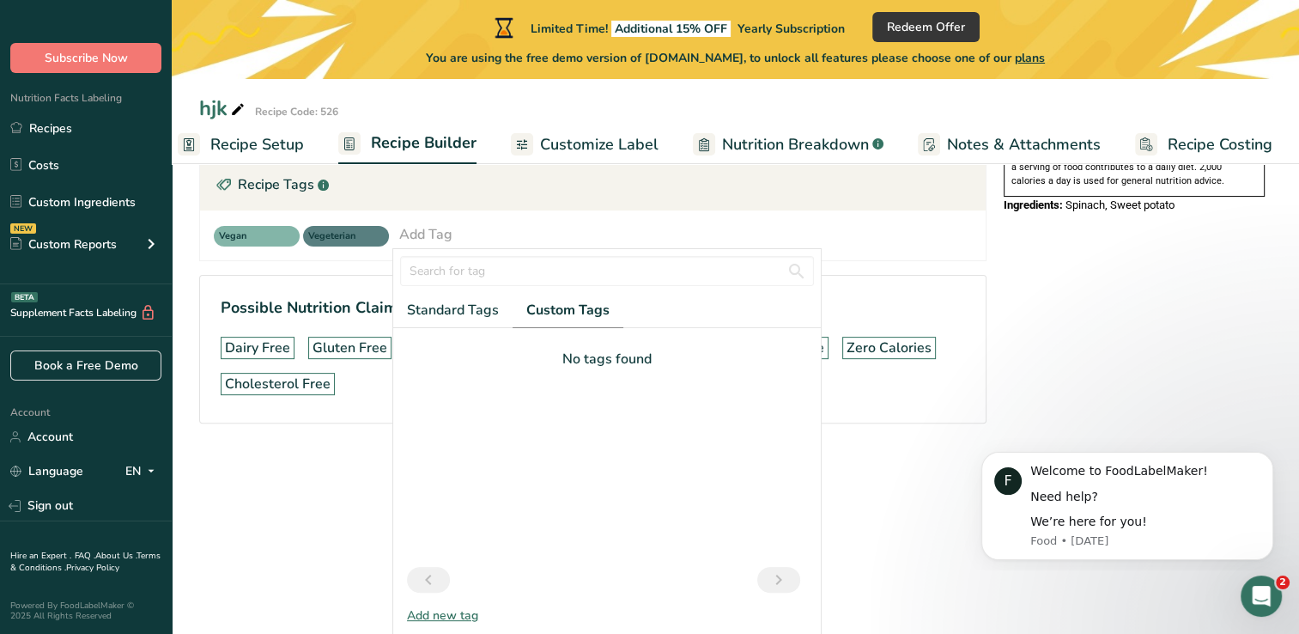
click at [436, 613] on div "Add new tag" at bounding box center [607, 615] width 428 height 18
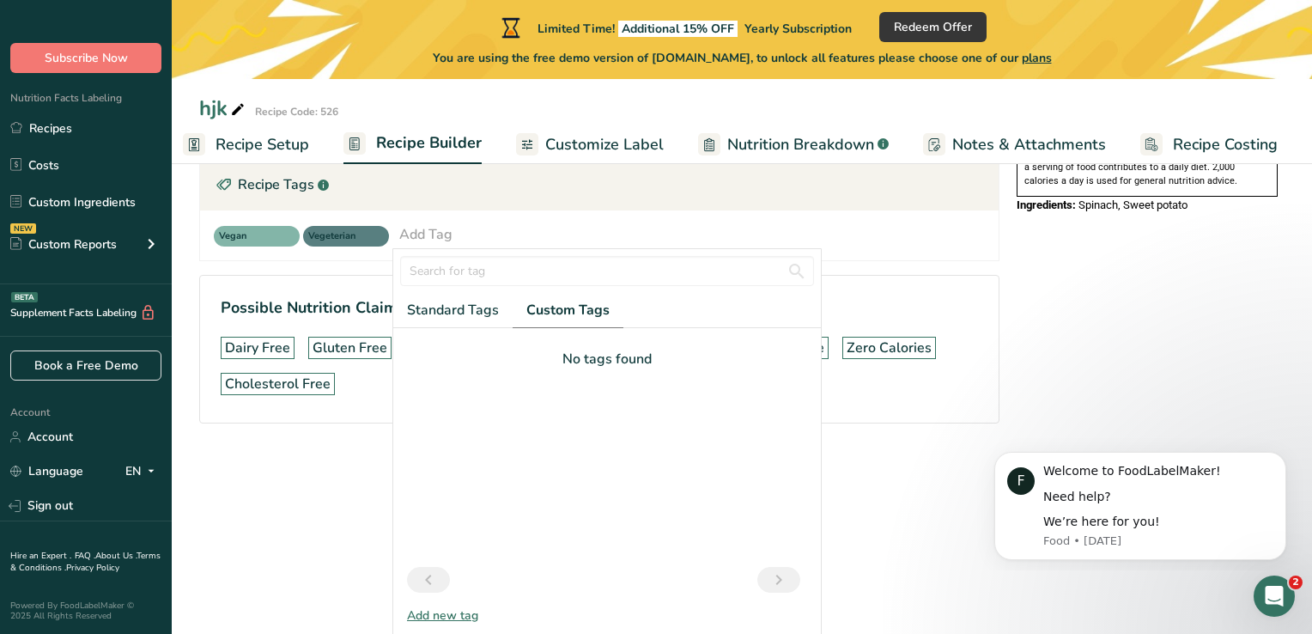
scroll to position [0, 9]
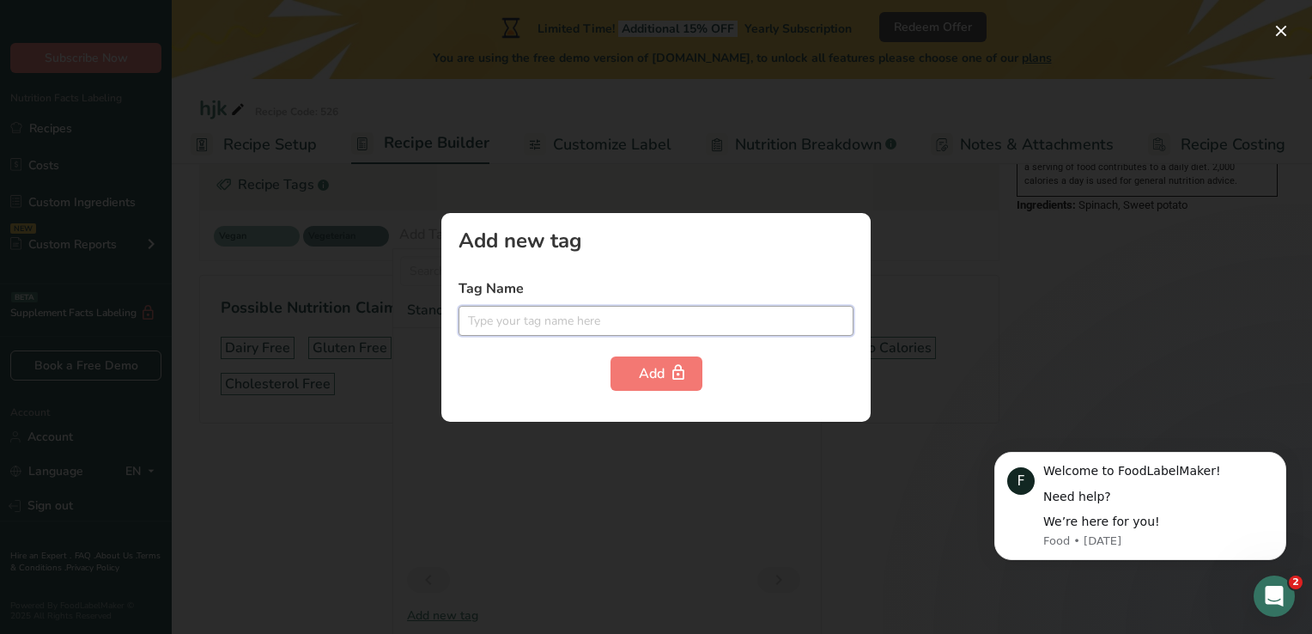
click at [481, 319] on input "text" at bounding box center [655, 321] width 395 height 30
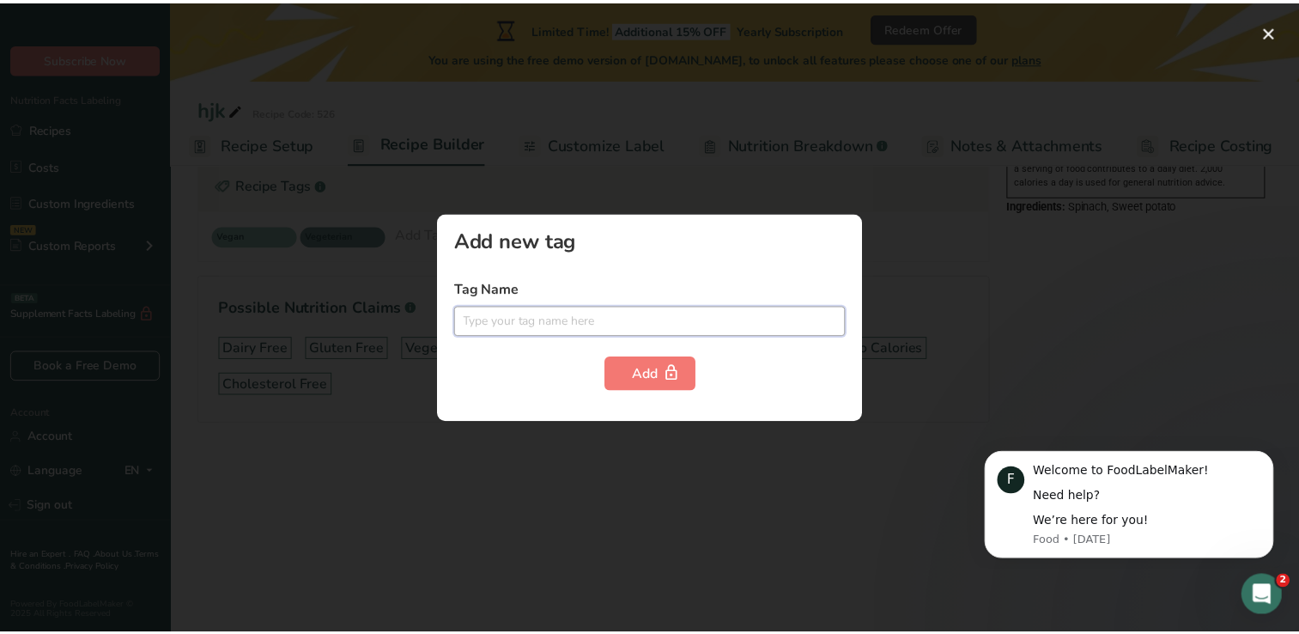
scroll to position [0, 0]
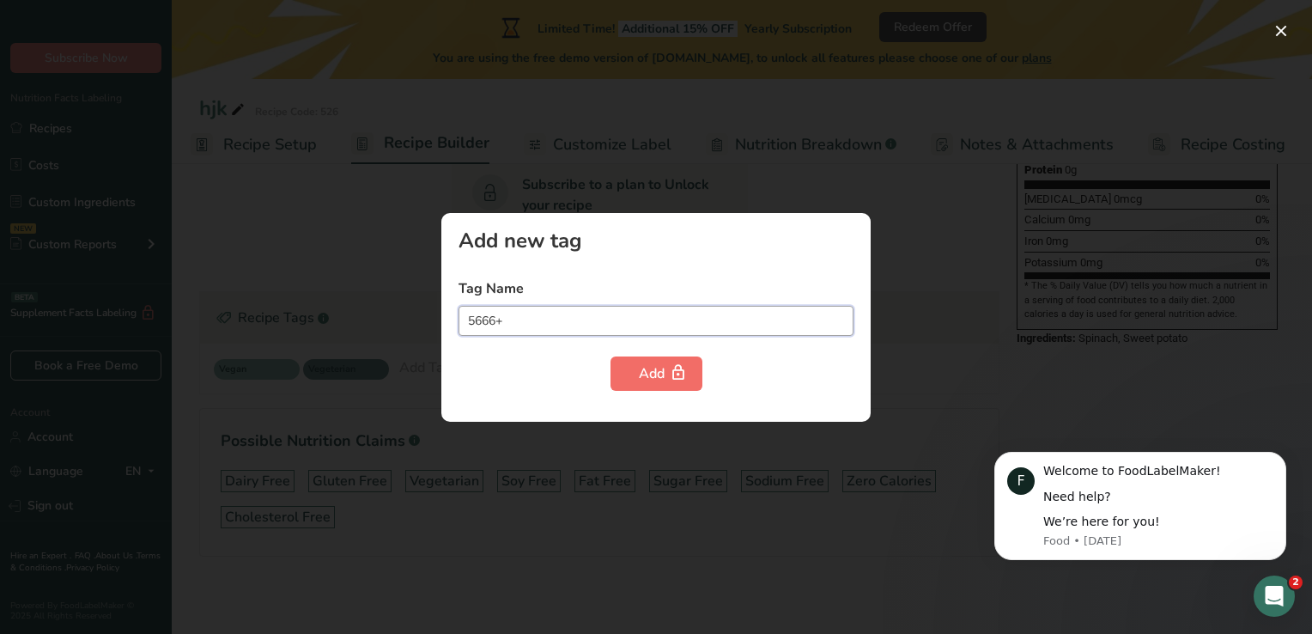
type input "5666+"
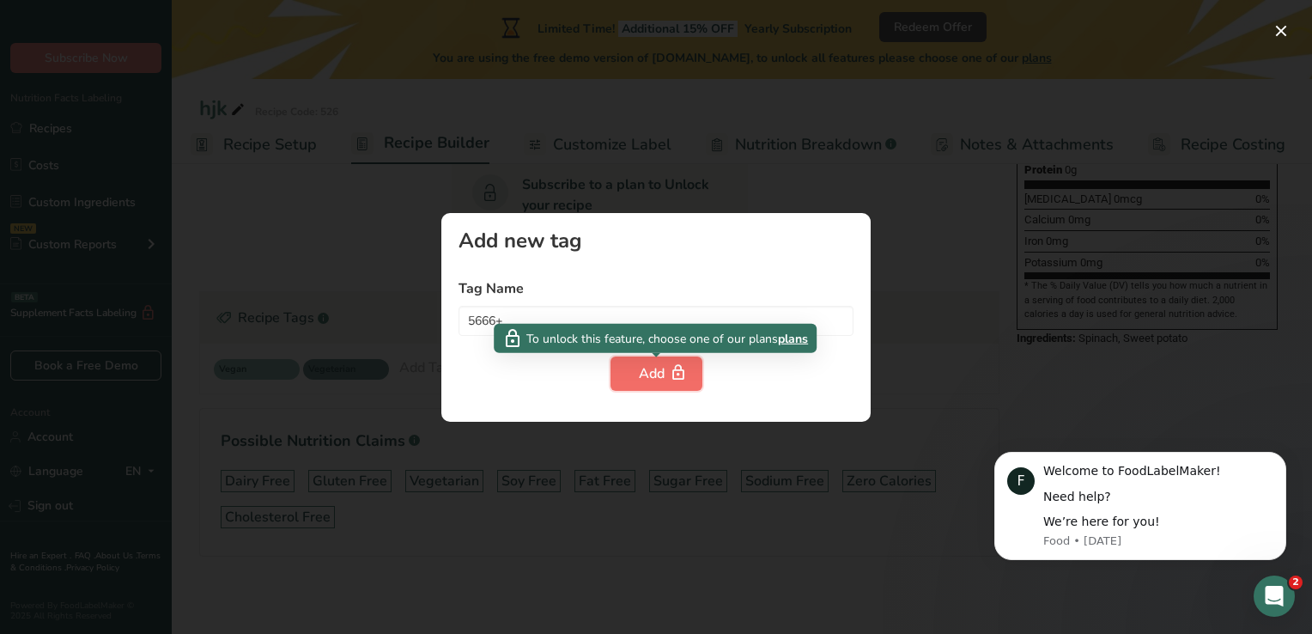
click at [632, 363] on button "Add" at bounding box center [656, 373] width 92 height 34
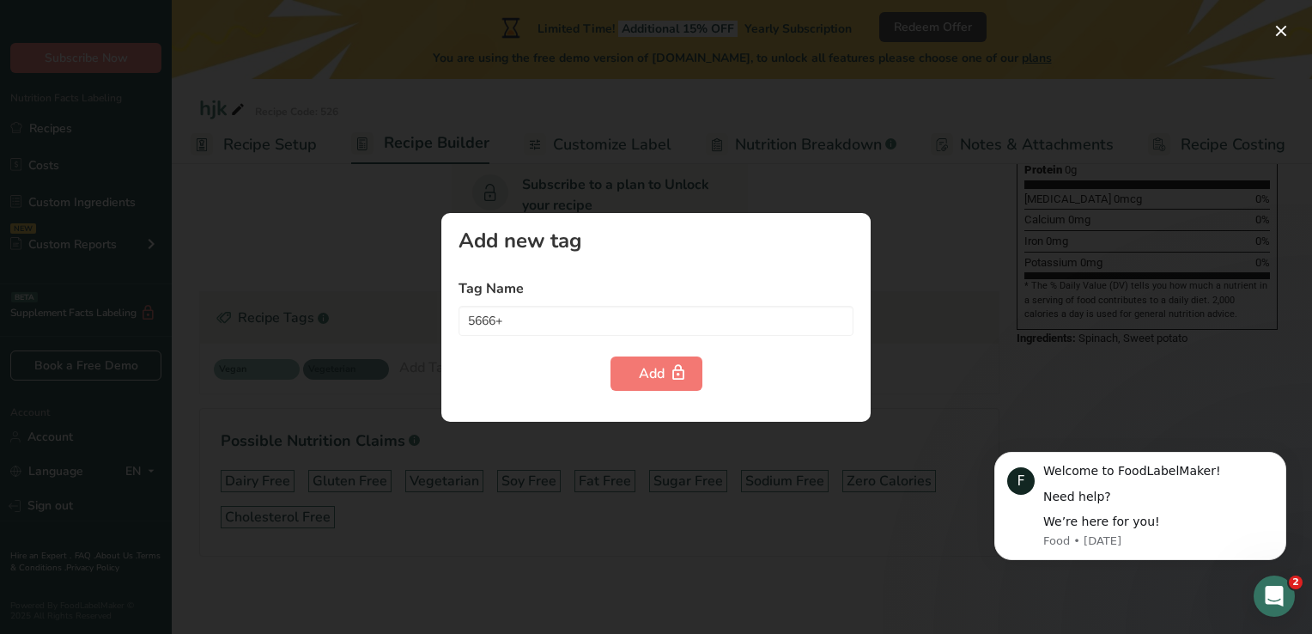
click at [446, 205] on div at bounding box center [656, 317] width 1312 height 634
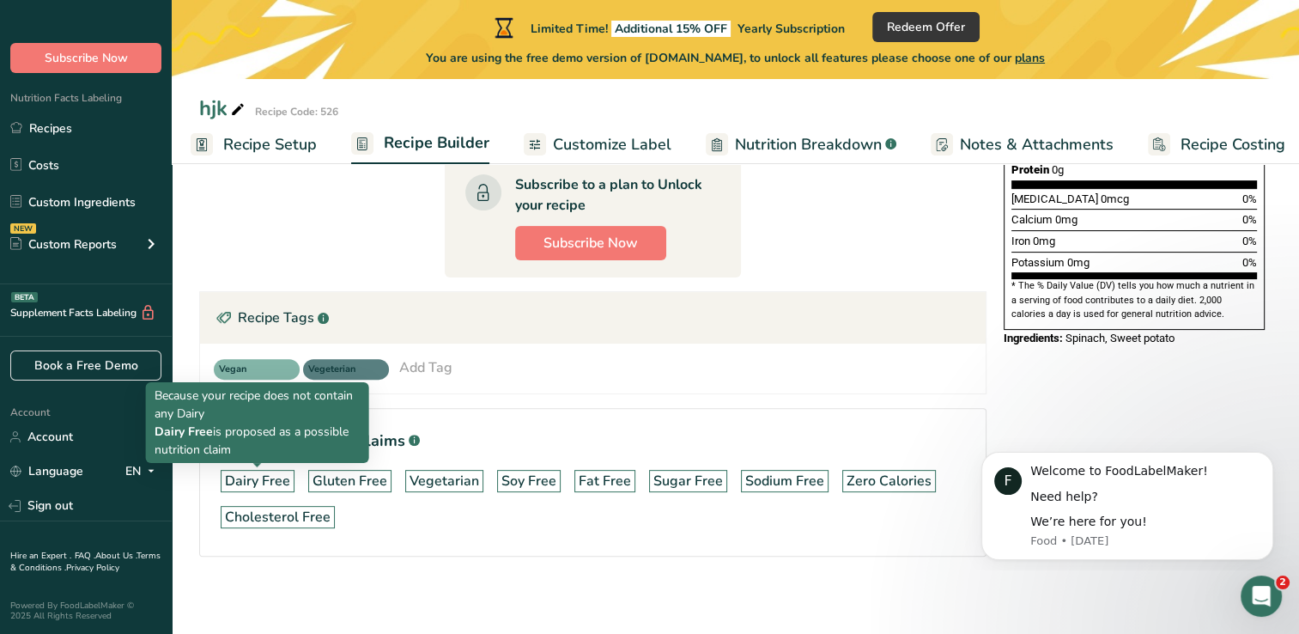
click at [275, 477] on div "Dairy Free" at bounding box center [257, 481] width 65 height 21
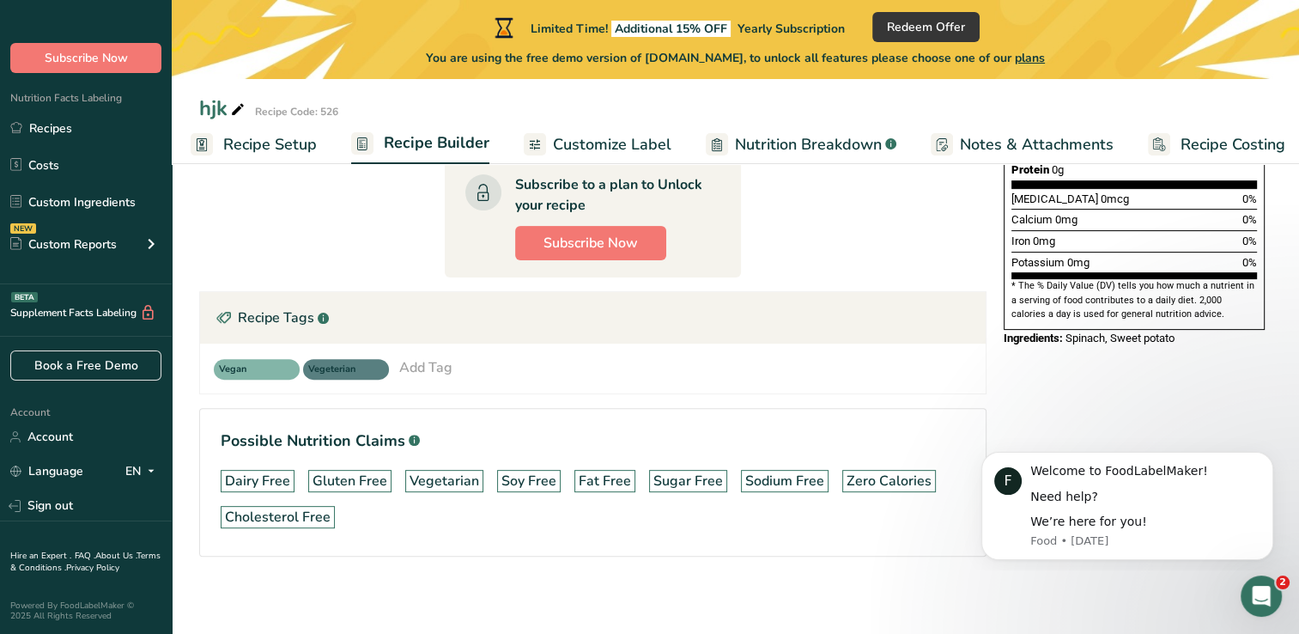
click at [557, 357] on div "Vegan Vegeterian Add Tag Standard Tags Custom Tags Source of Antioxidants [MEDI…" at bounding box center [593, 368] width 758 height 22
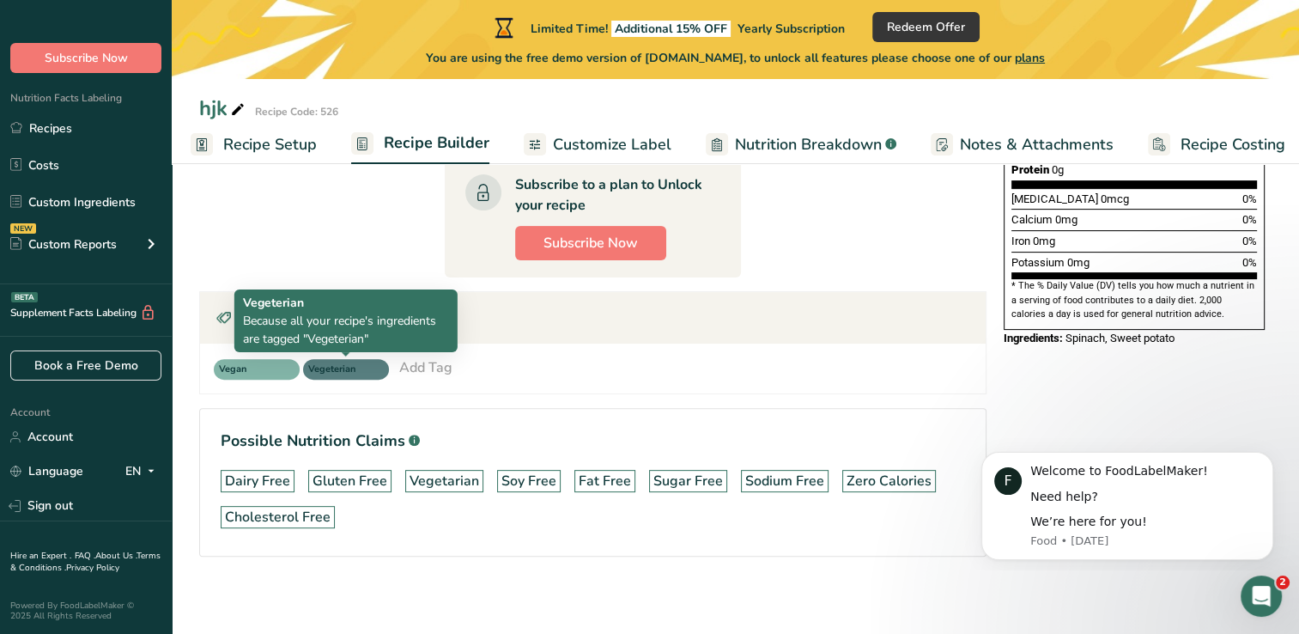
click at [358, 369] on span "Vegeterian" at bounding box center [338, 369] width 60 height 15
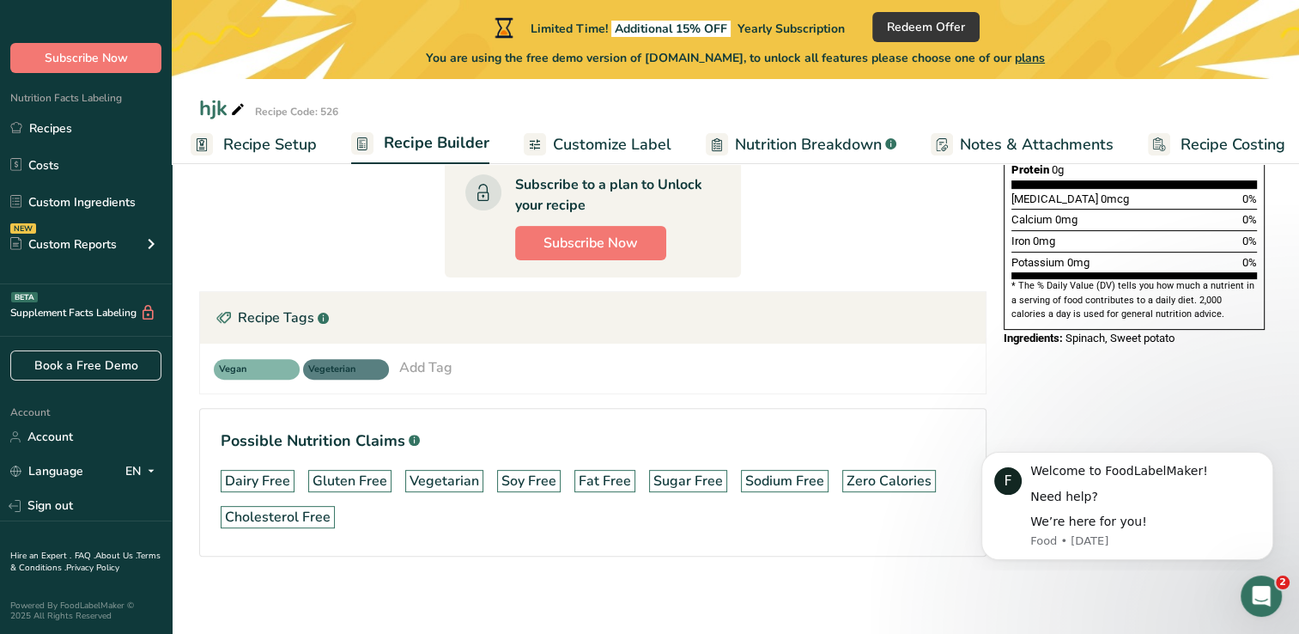
click at [358, 369] on span "Vegeterian" at bounding box center [338, 369] width 60 height 15
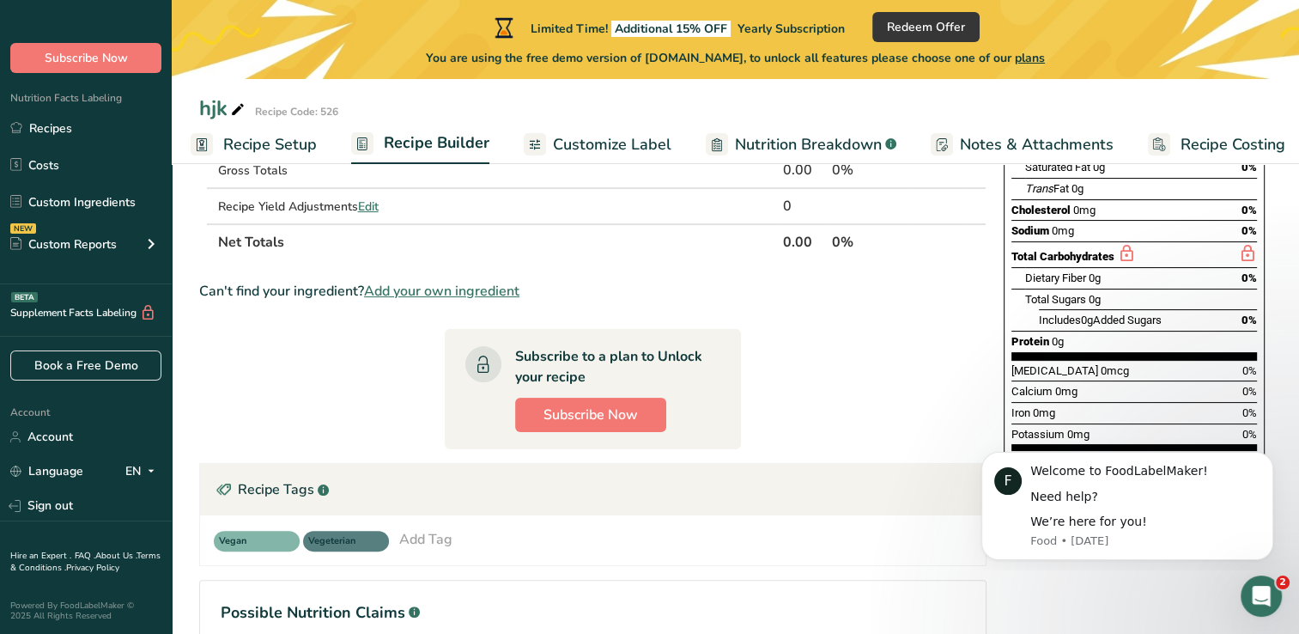
scroll to position [38, 0]
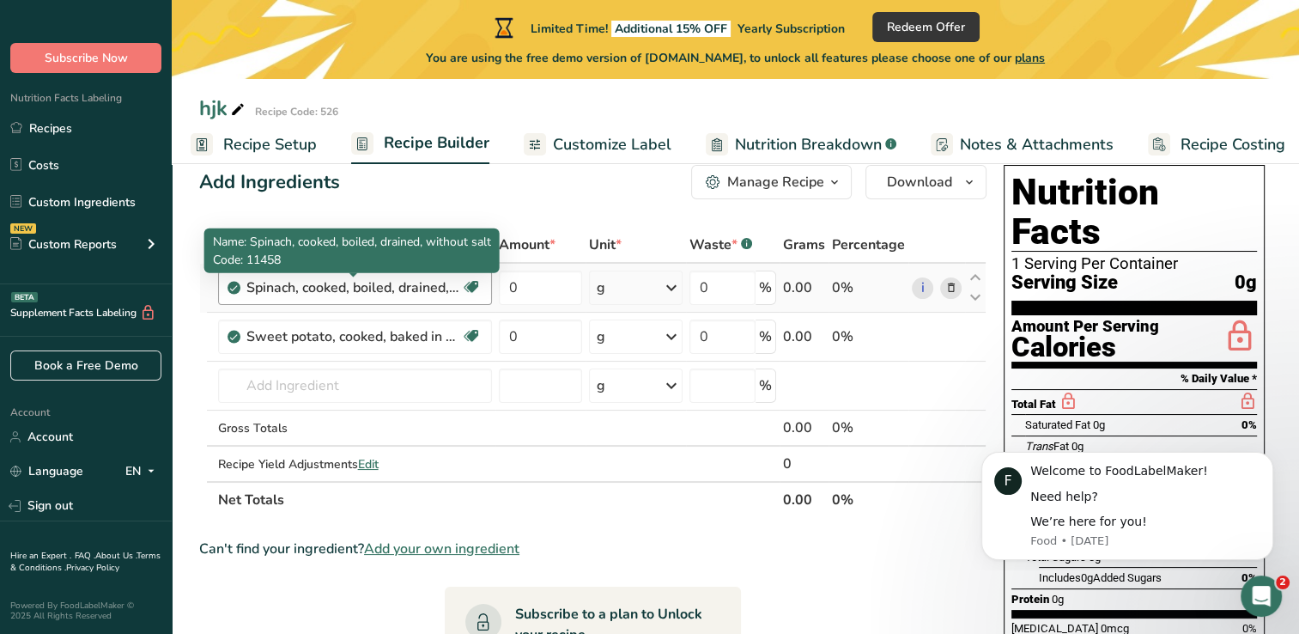
click at [271, 289] on div "Spinach, cooked, boiled, drained, without salt" at bounding box center [353, 287] width 215 height 21
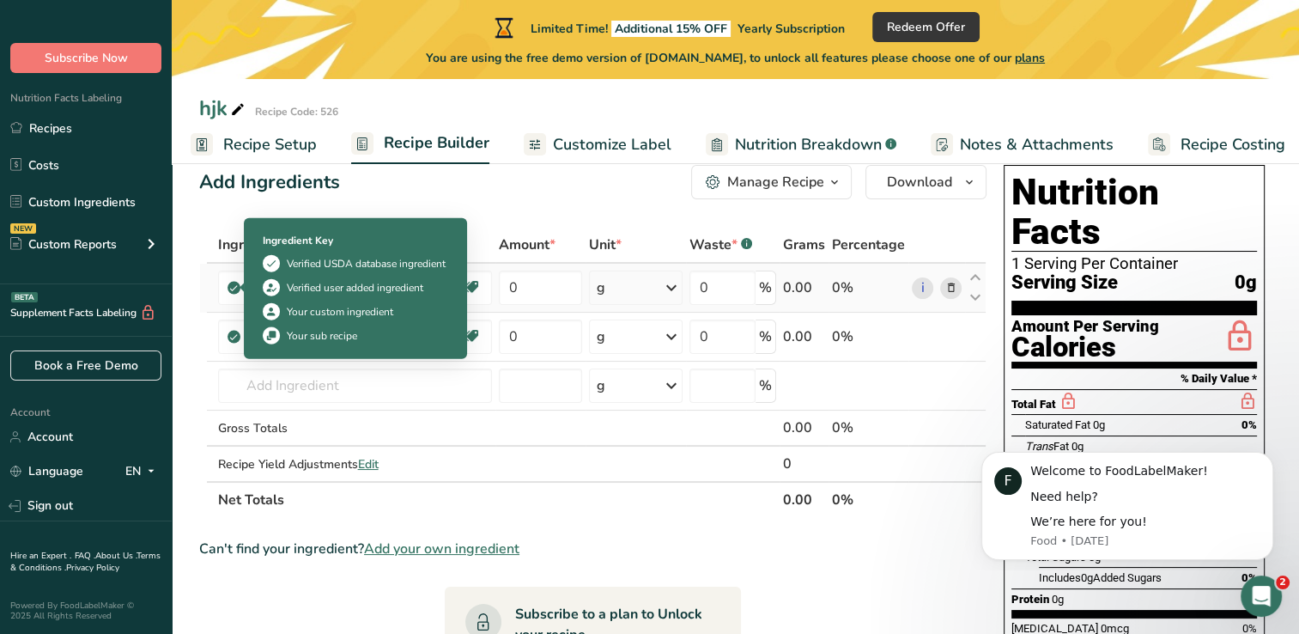
click at [233, 289] on icon at bounding box center [233, 287] width 10 height 15
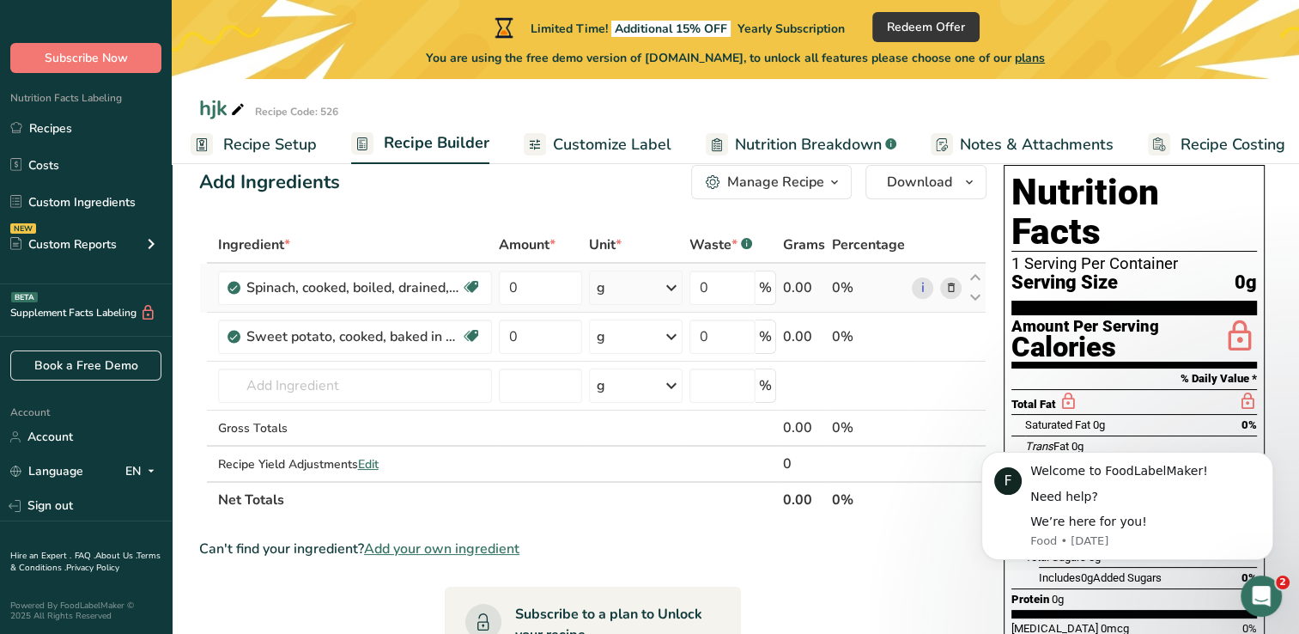
click at [233, 289] on icon at bounding box center [233, 287] width 10 height 15
click at [495, 299] on td "0" at bounding box center [540, 288] width 90 height 49
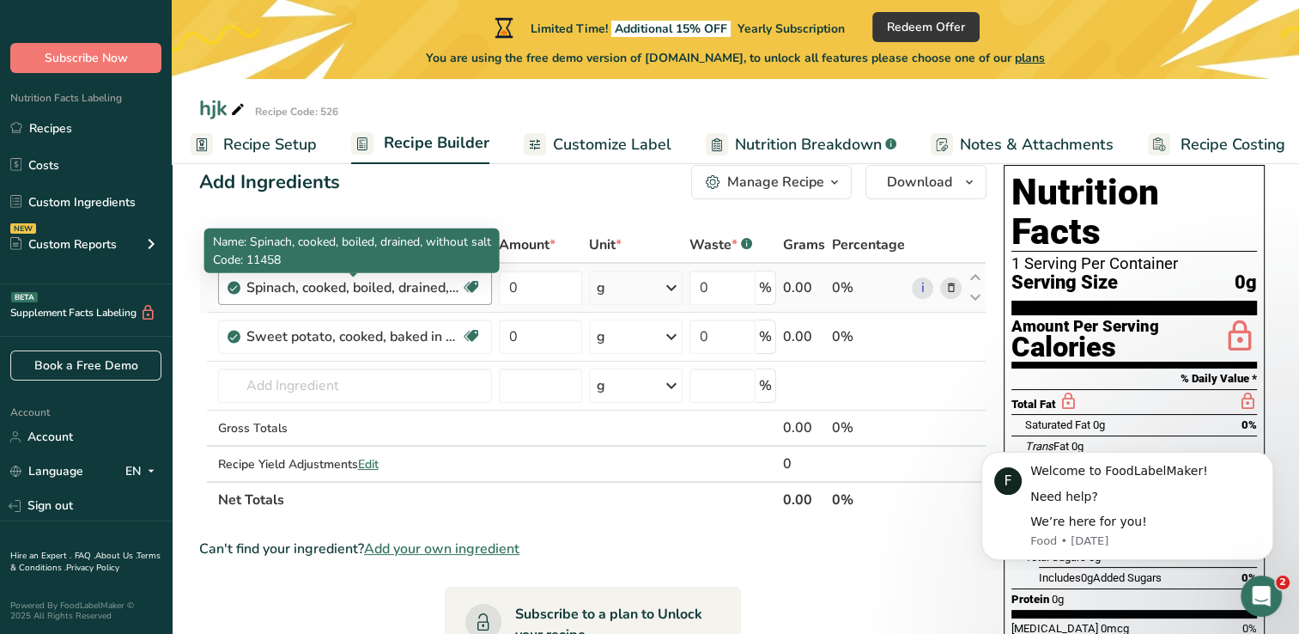
click at [445, 281] on div "Spinach, cooked, boiled, drained, without salt" at bounding box center [353, 287] width 215 height 21
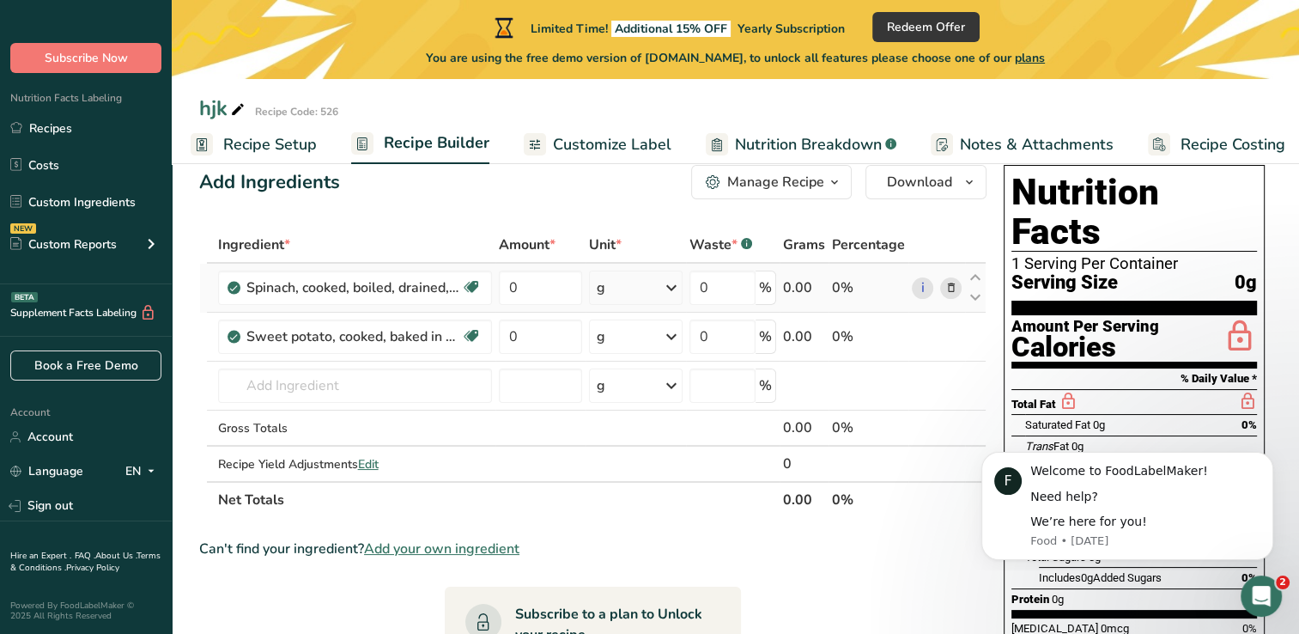
drag, startPoint x: 449, startPoint y: 288, endPoint x: 240, endPoint y: 284, distance: 209.5
click at [240, 284] on body ".a-20{fill:#fff;} Subscribe Now Nutrition Facts Labeling Recipes Costs Custom I…" at bounding box center [649, 515] width 1299 height 1106
drag, startPoint x: 240, startPoint y: 284, endPoint x: 452, endPoint y: 396, distance: 239.6
click at [452, 396] on input "text" at bounding box center [355, 385] width 274 height 34
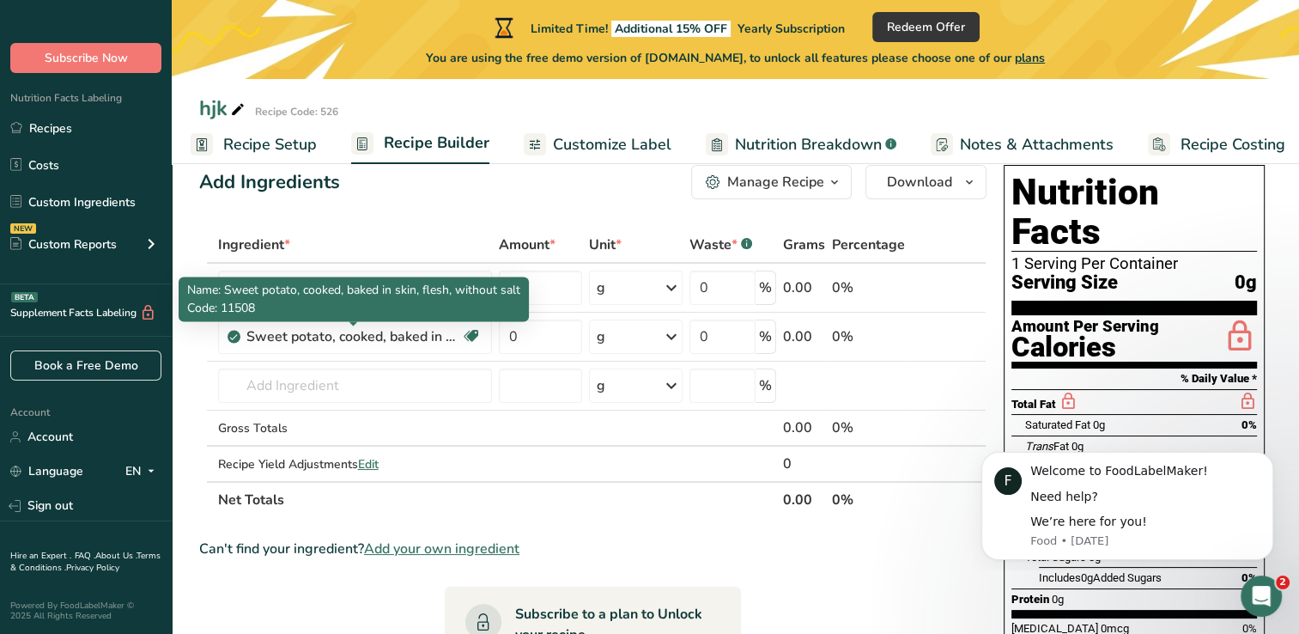
click at [342, 293] on span "Name: Sweet potato, cooked, baked in skin, flesh, without salt" at bounding box center [353, 290] width 333 height 16
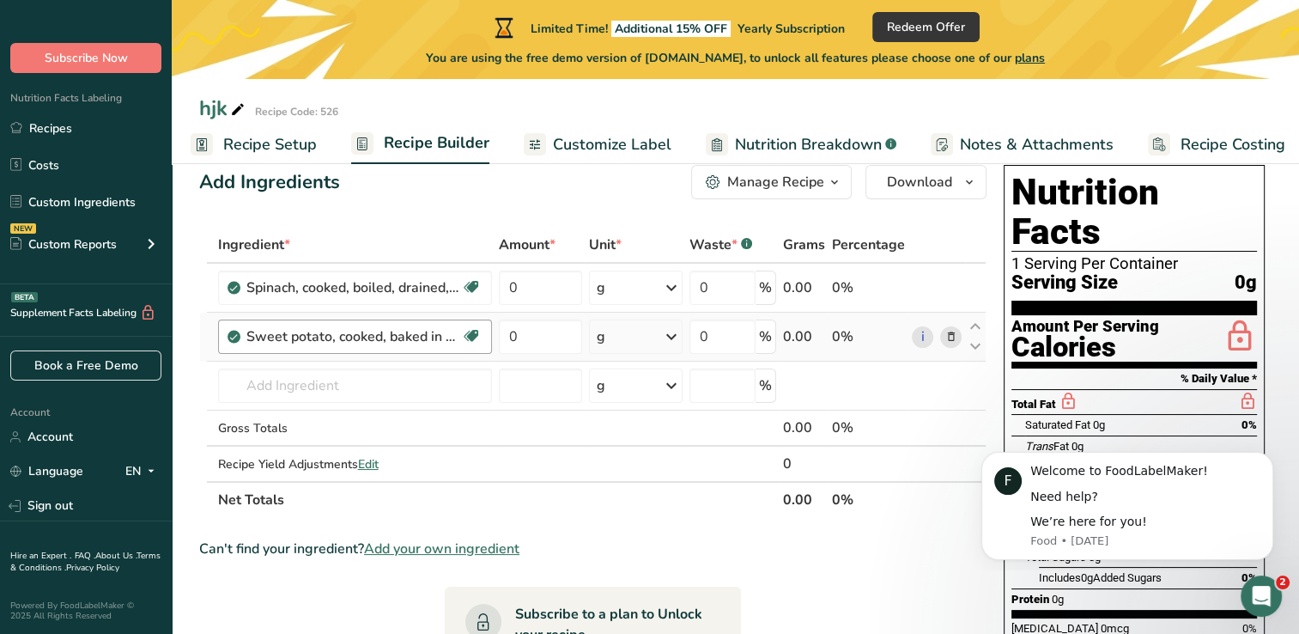
click at [272, 321] on div "Sweet potato, cooked, baked in skin, flesh, without salt Dairy free Gluten free…" at bounding box center [355, 336] width 274 height 34
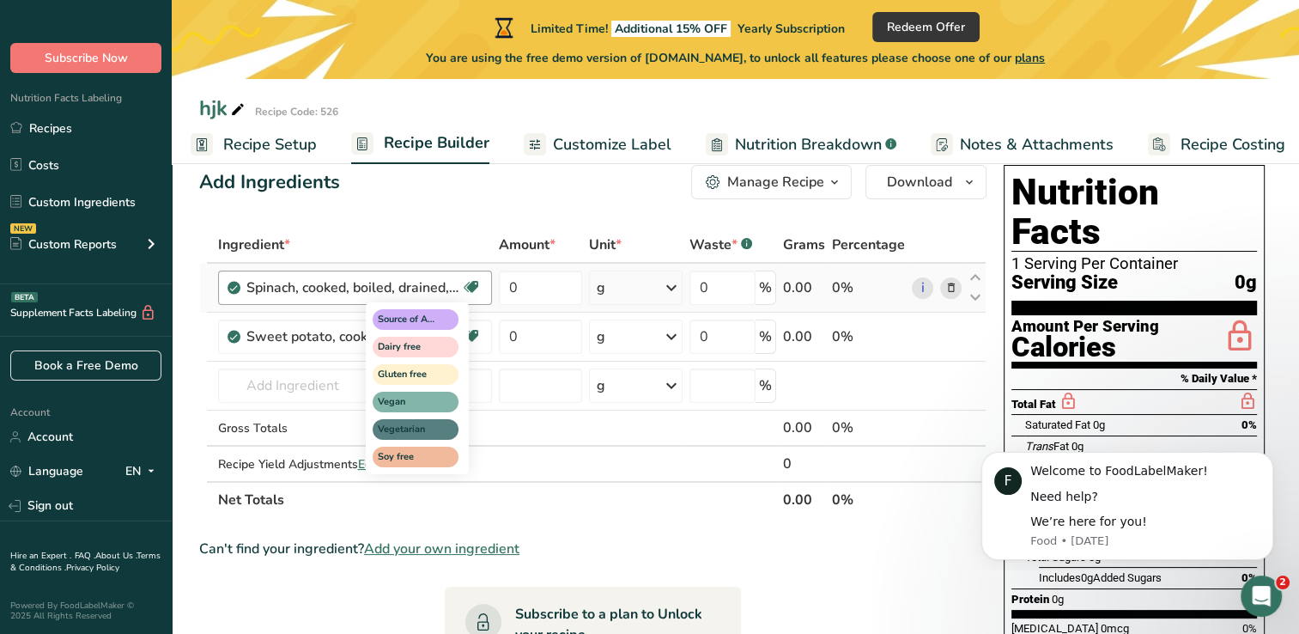
click at [469, 285] on icon at bounding box center [471, 287] width 17 height 27
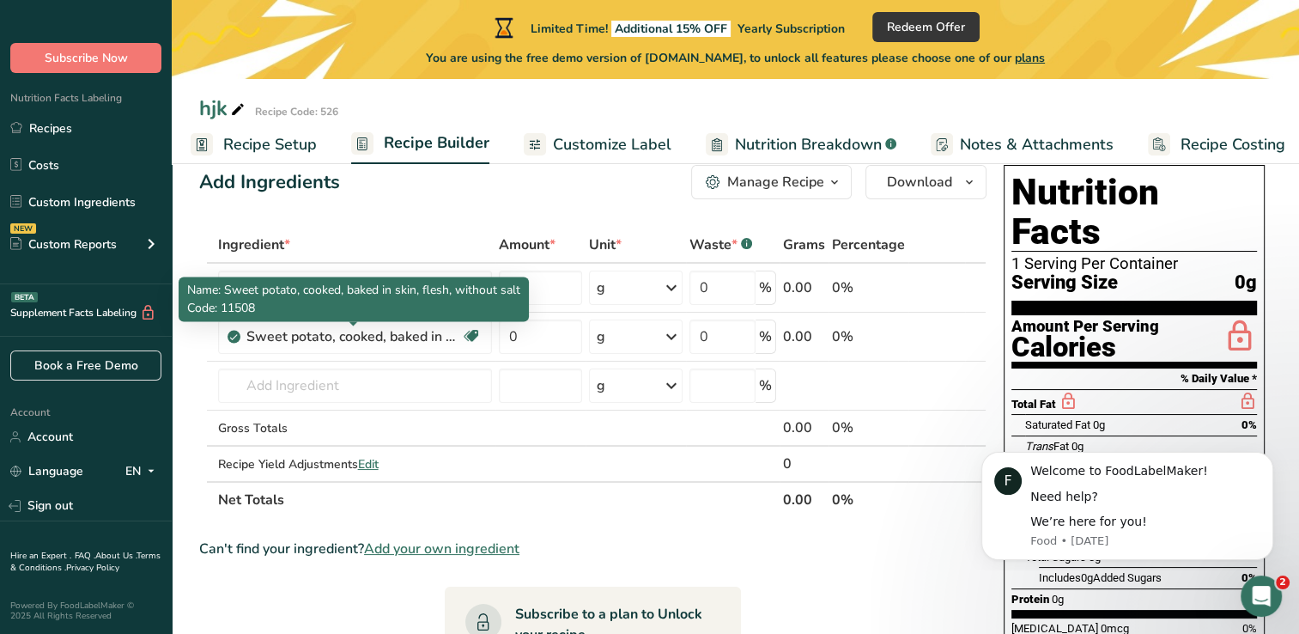
click at [476, 282] on span "Name: Sweet potato, cooked, baked in skin, flesh, without salt" at bounding box center [353, 290] width 333 height 16
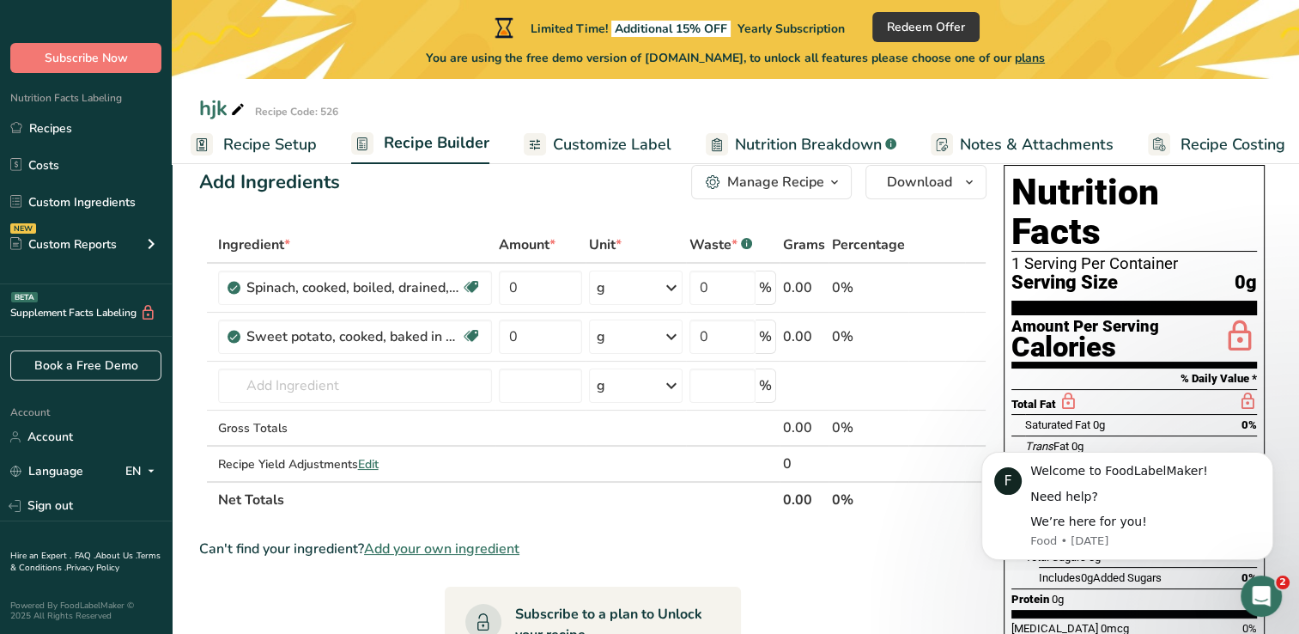
click at [395, 240] on div "Ingredient *" at bounding box center [355, 244] width 274 height 21
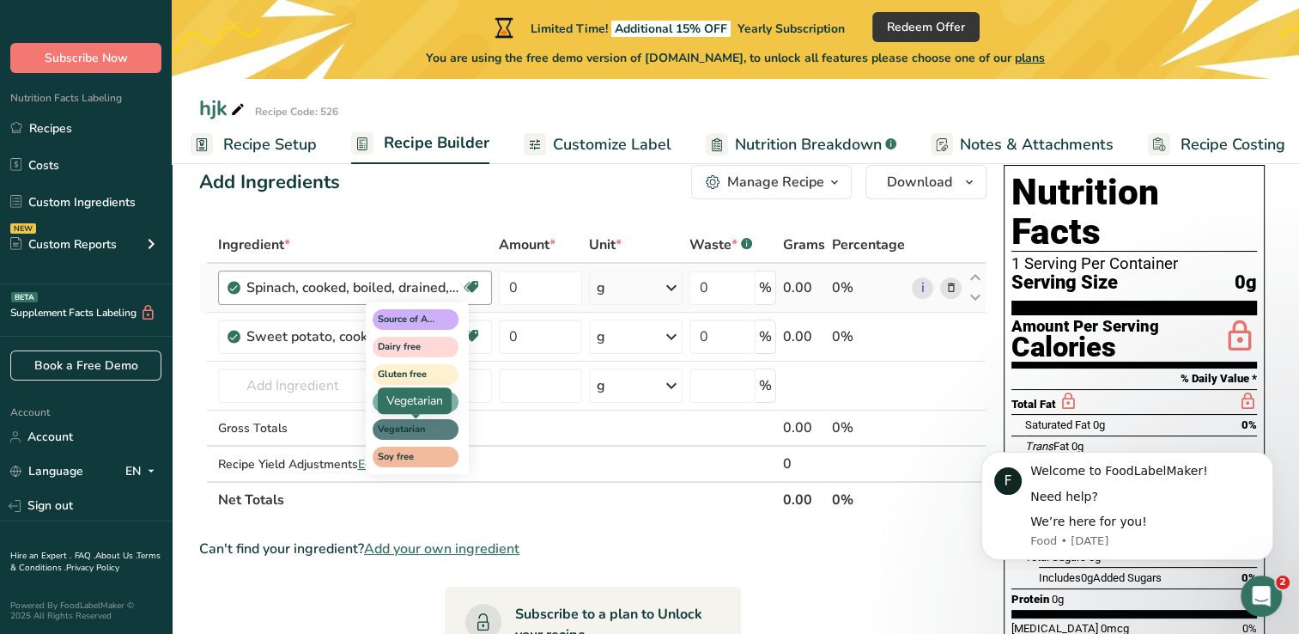
click at [430, 433] on span "Vegetarian" at bounding box center [408, 429] width 60 height 15
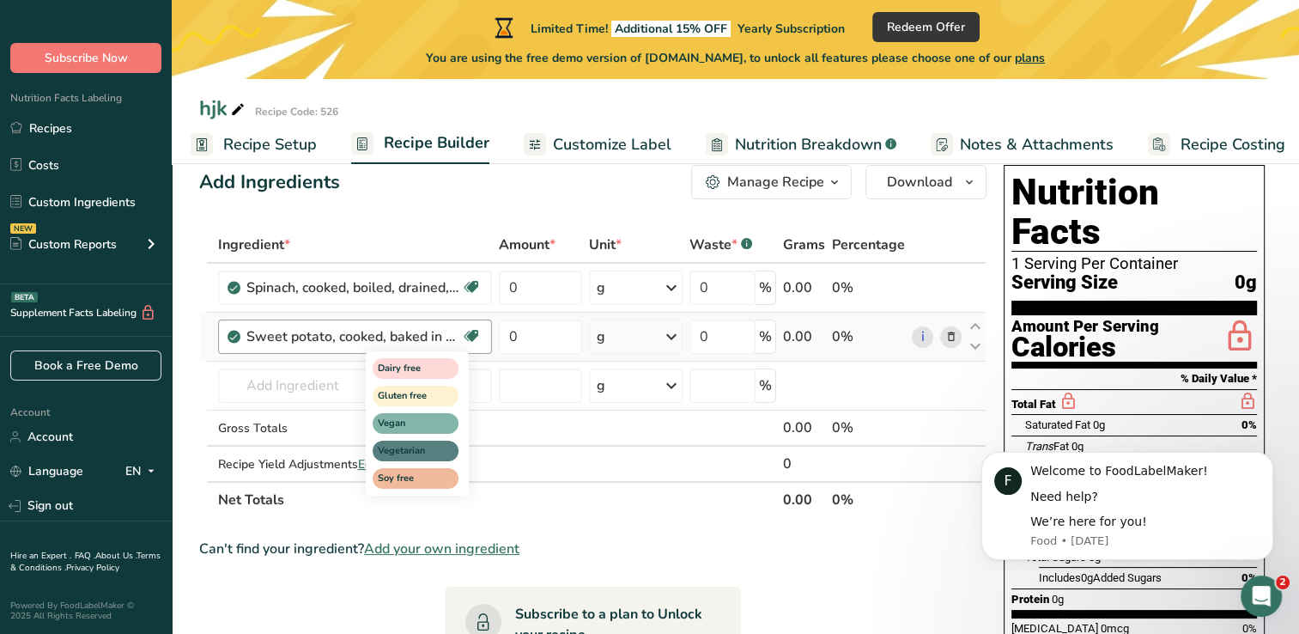
click at [467, 335] on icon at bounding box center [471, 336] width 17 height 27
click at [438, 446] on span "Vegetarian" at bounding box center [416, 450] width 86 height 21
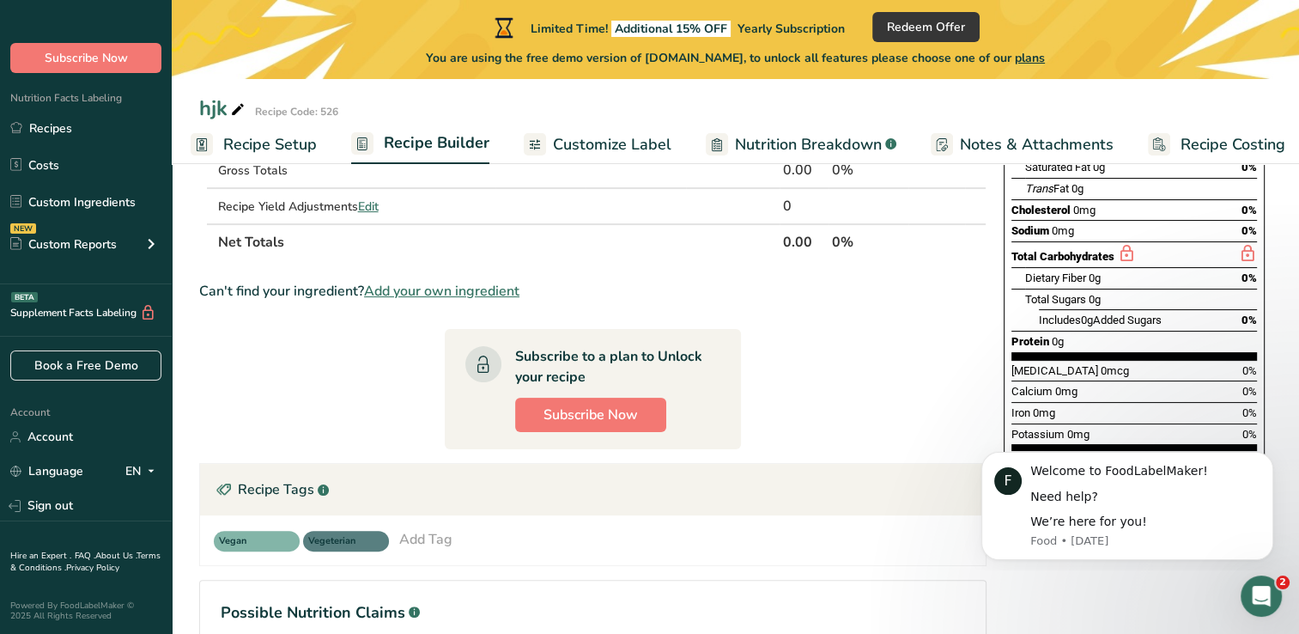
scroll to position [295, 0]
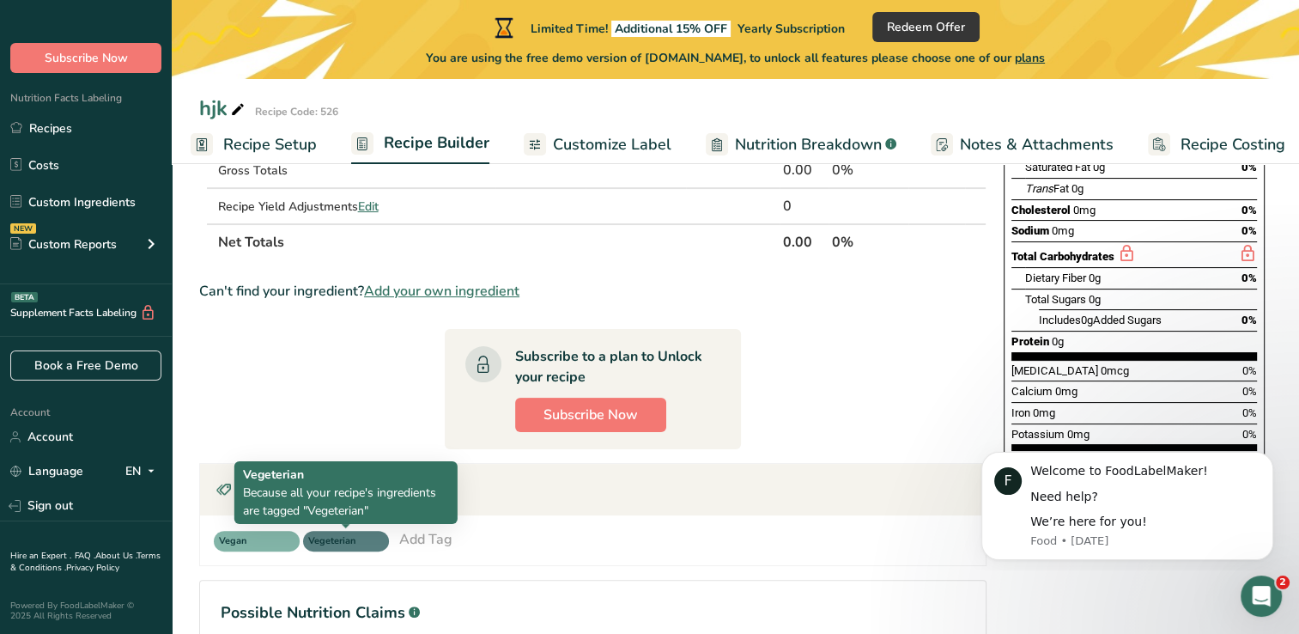
click at [355, 544] on span "Vegeterian" at bounding box center [338, 541] width 60 height 15
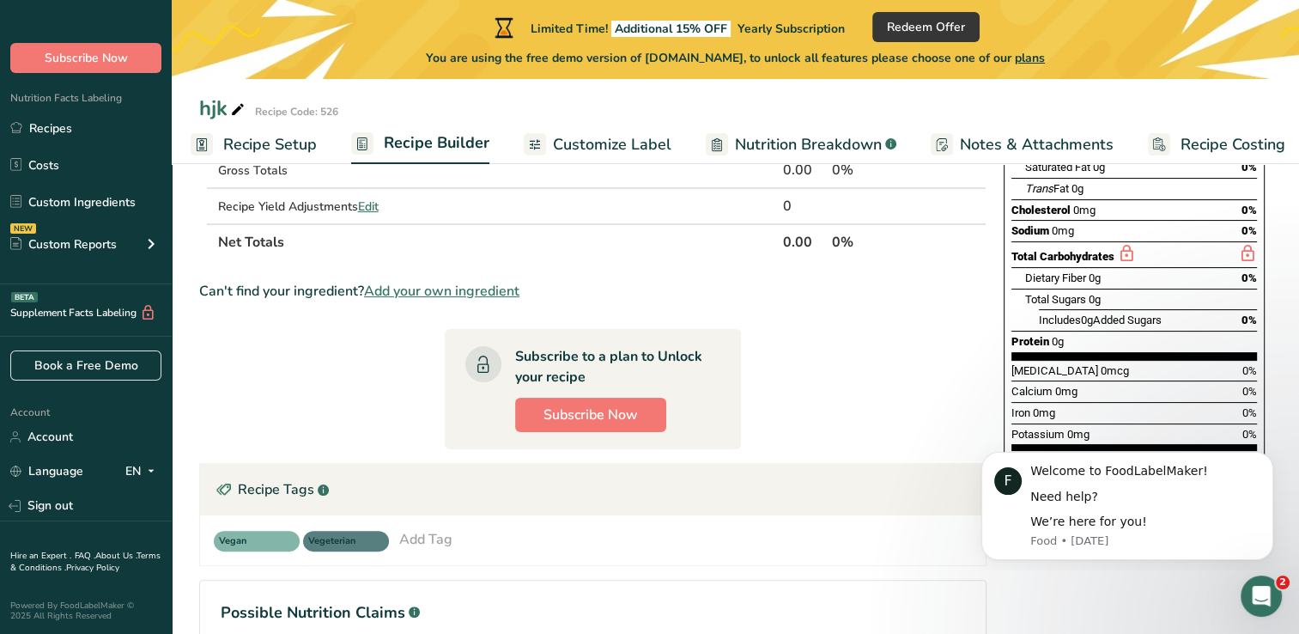
click at [355, 544] on span "Vegeterian" at bounding box center [338, 541] width 60 height 15
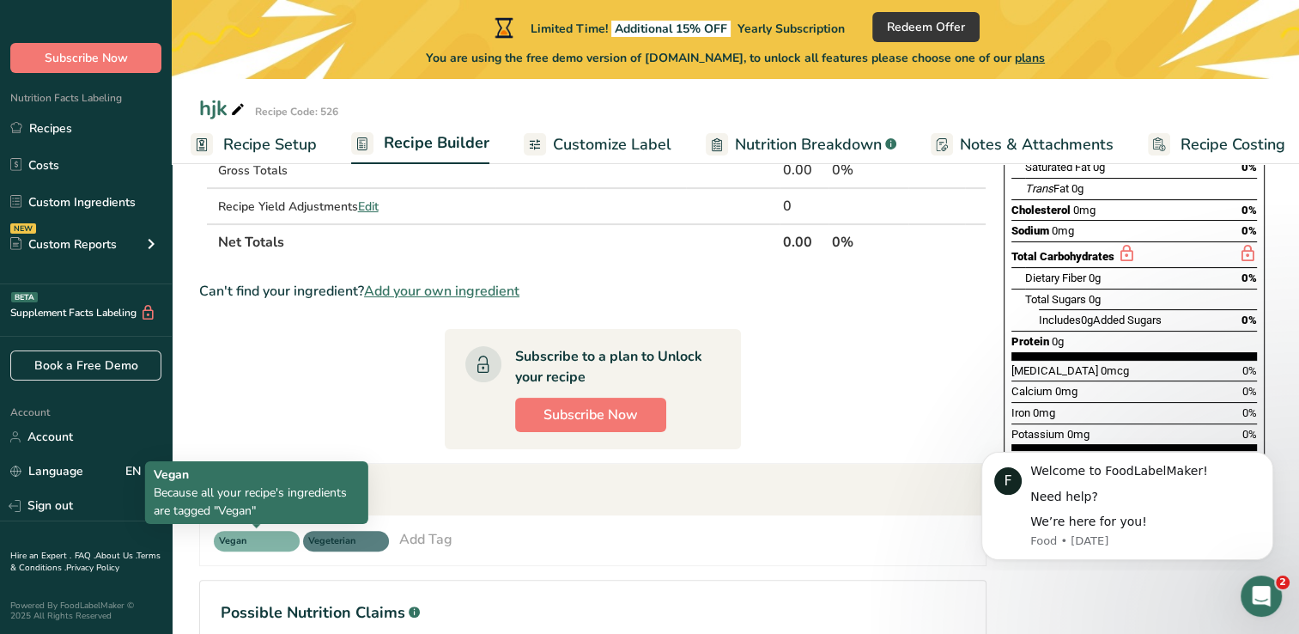
click at [280, 539] on span "Vegan" at bounding box center [257, 541] width 86 height 21
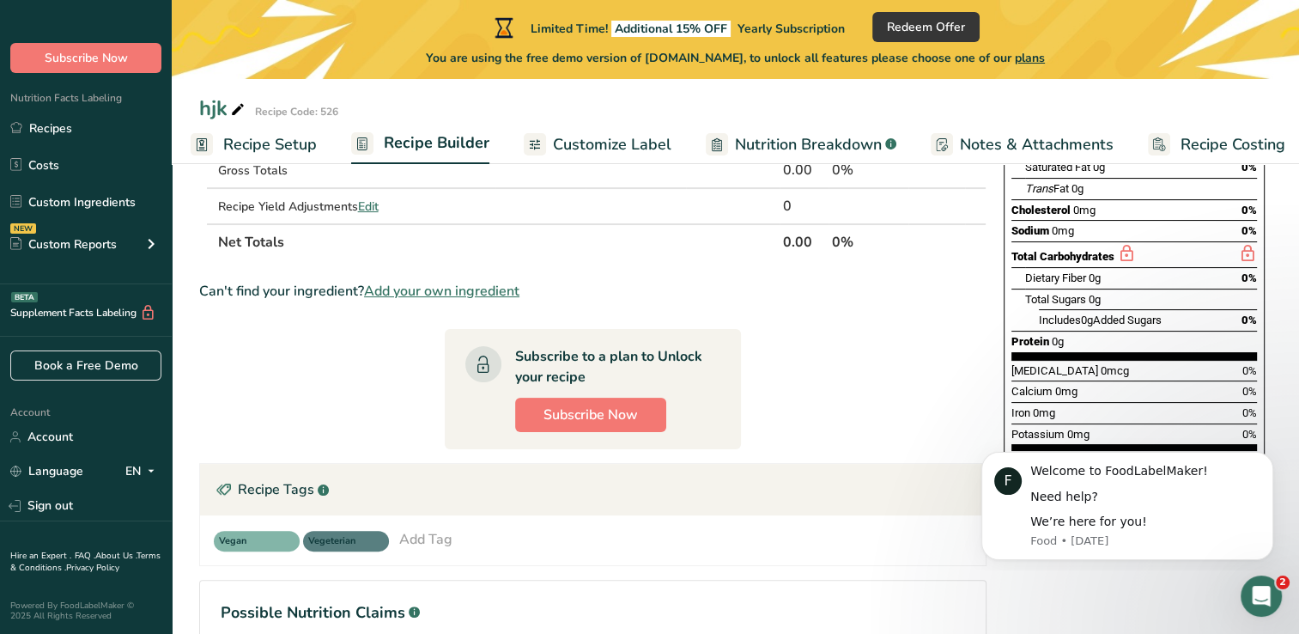
scroll to position [467, 0]
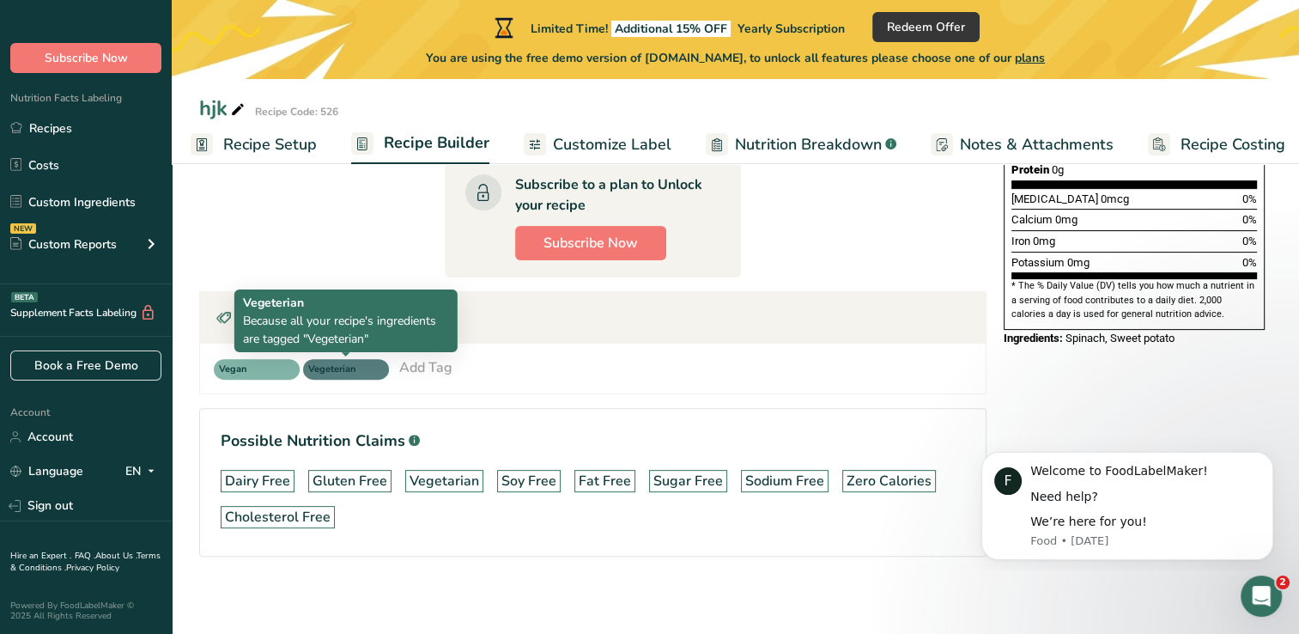
click at [348, 365] on span "Vegeterian" at bounding box center [338, 369] width 60 height 15
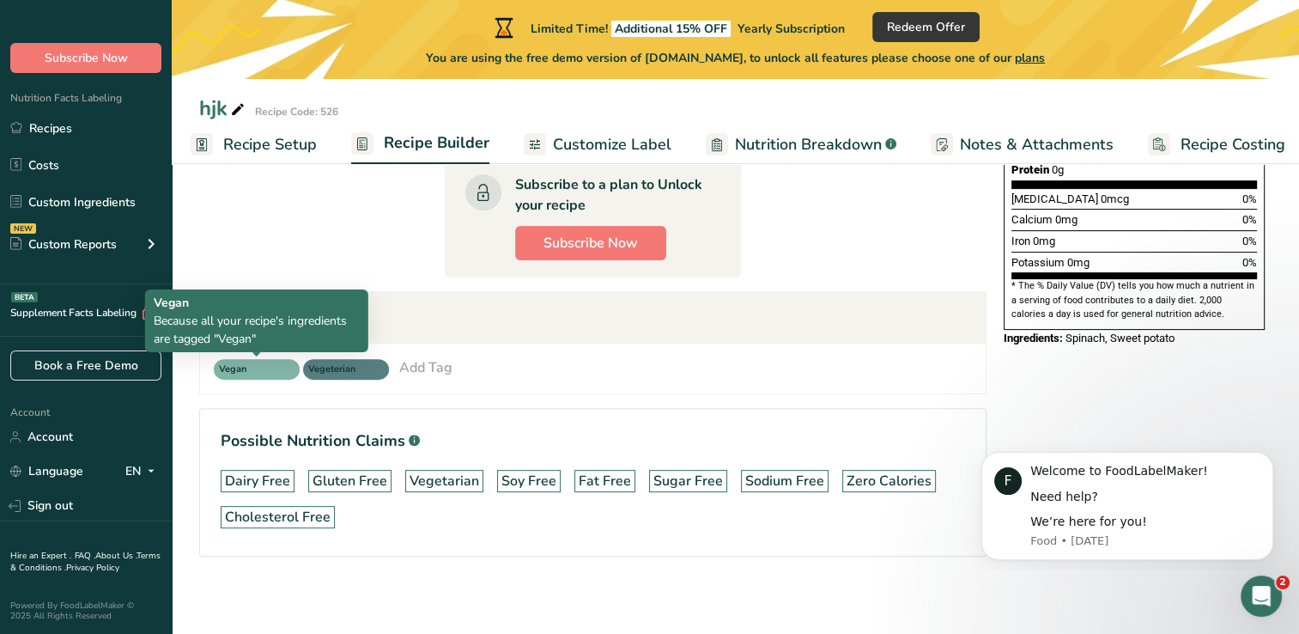
click at [227, 369] on span "Vegan" at bounding box center [249, 369] width 60 height 15
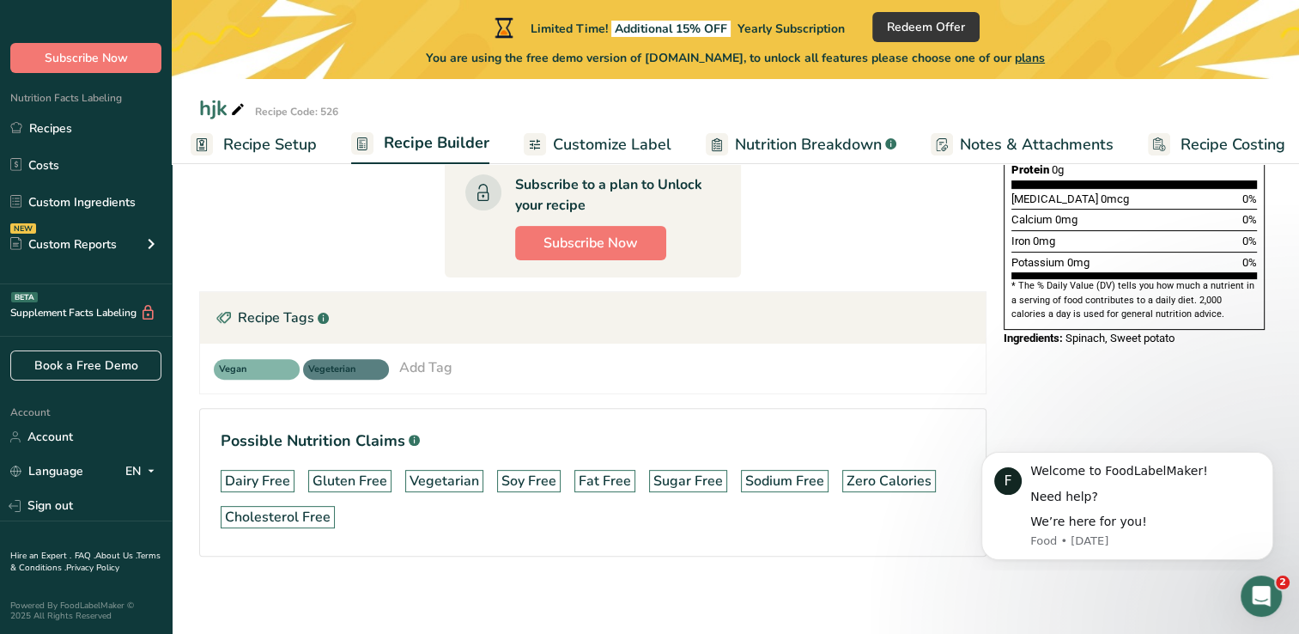
drag, startPoint x: 663, startPoint y: 327, endPoint x: 624, endPoint y: 325, distance: 38.7
click at [660, 327] on div "Recipe Tags .a-a{fill:#347362;}.b-a{fill:#fff;}" at bounding box center [593, 318] width 786 height 52
drag, startPoint x: 322, startPoint y: 315, endPoint x: 392, endPoint y: 314, distance: 69.6
click at [392, 314] on div "Recipe Tags .a-a{fill:#347362;}.b-a{fill:#fff;}" at bounding box center [593, 318] width 786 height 52
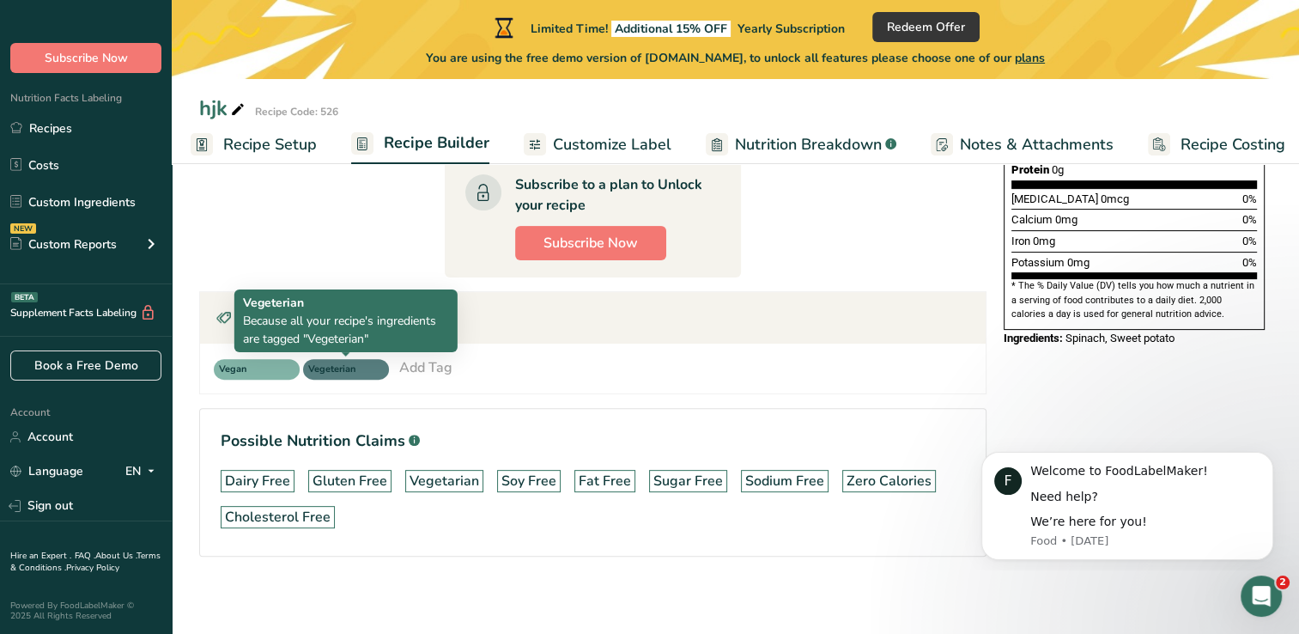
click at [351, 366] on span "Vegeterian" at bounding box center [338, 369] width 60 height 15
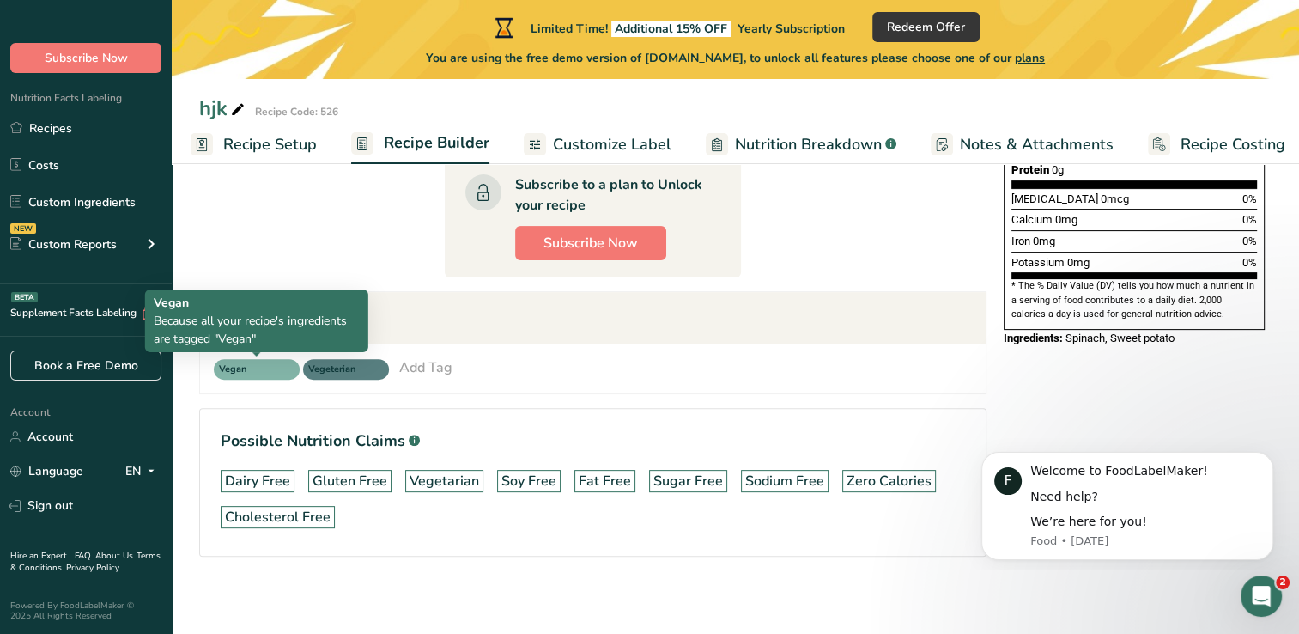
click at [274, 373] on span "Vegan" at bounding box center [249, 369] width 60 height 15
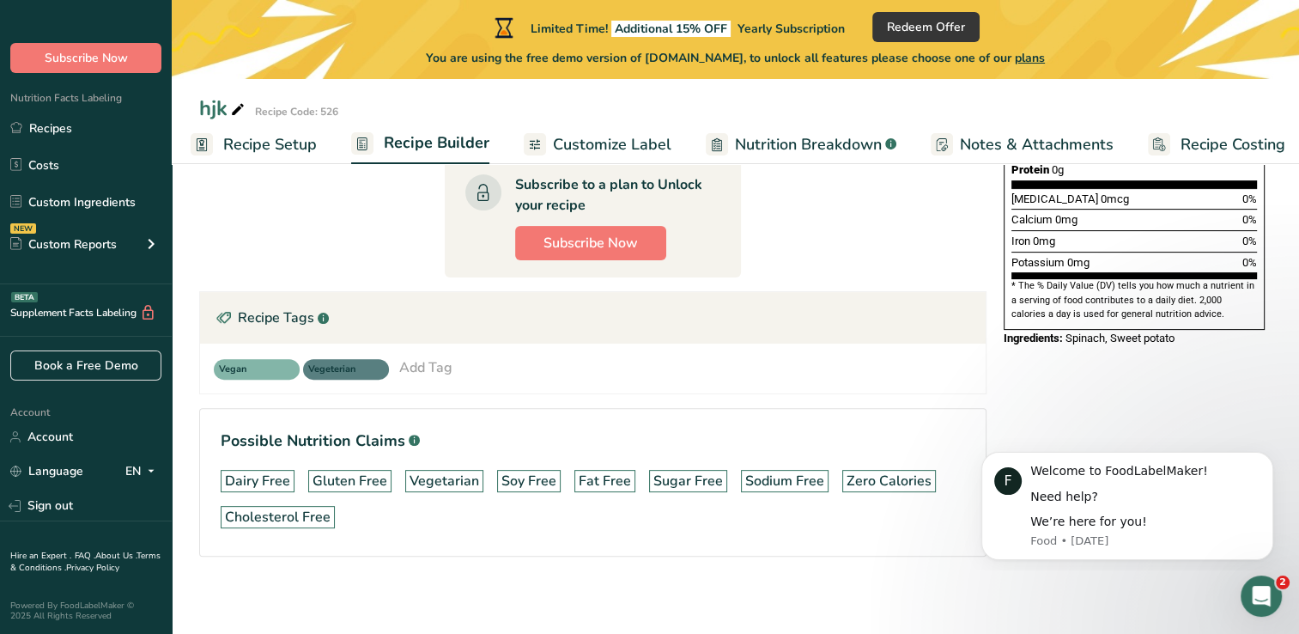
click at [429, 304] on div "Recipe Tags .a-a{fill:#347362;}.b-a{fill:#fff;}" at bounding box center [593, 318] width 786 height 52
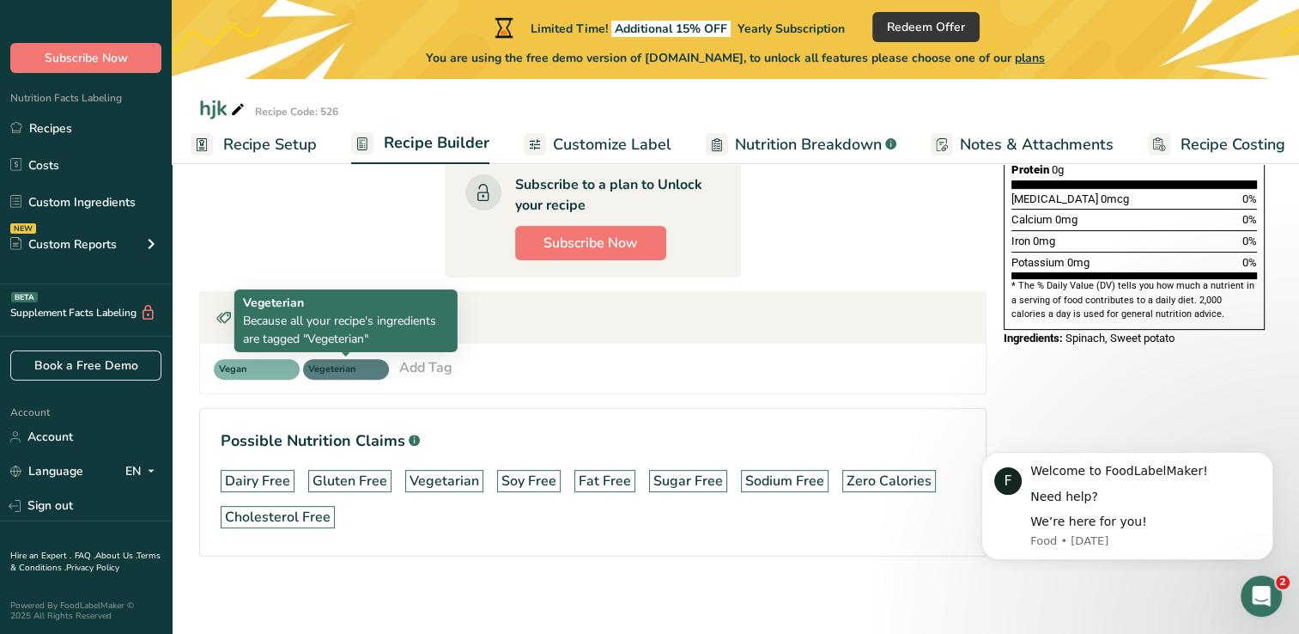
click at [319, 362] on span "Vegeterian" at bounding box center [338, 369] width 60 height 15
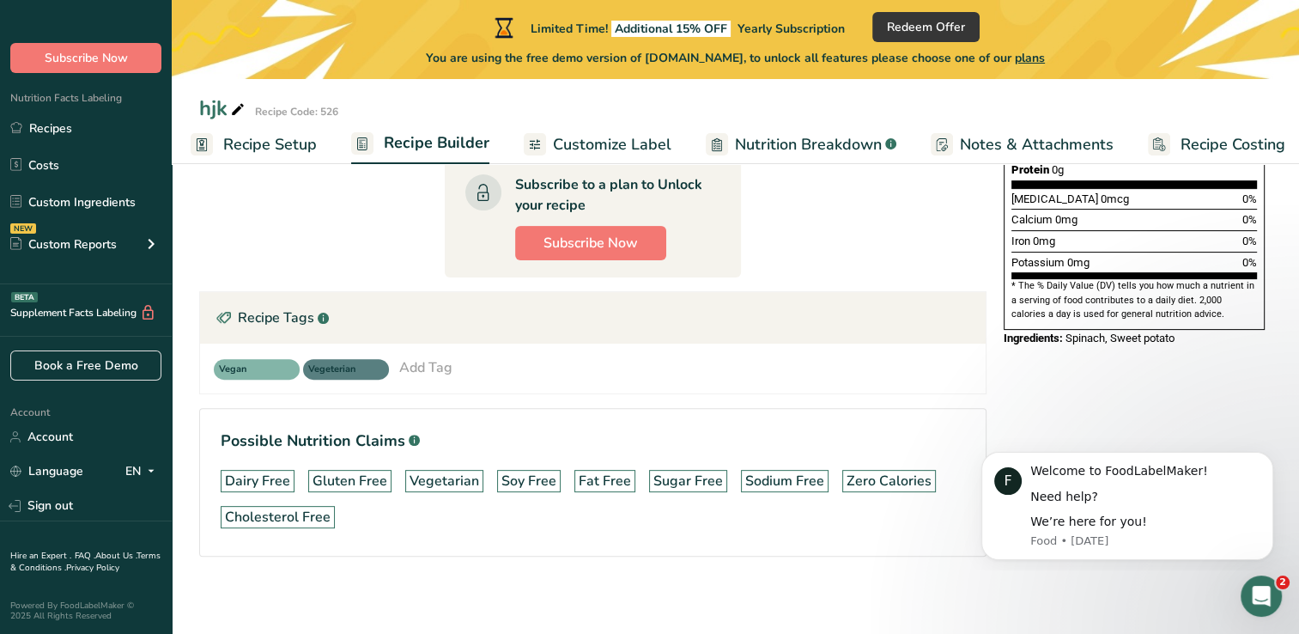
click at [319, 362] on span "Vegeterian" at bounding box center [338, 369] width 60 height 15
click at [224, 313] on icon at bounding box center [224, 318] width 17 height 27
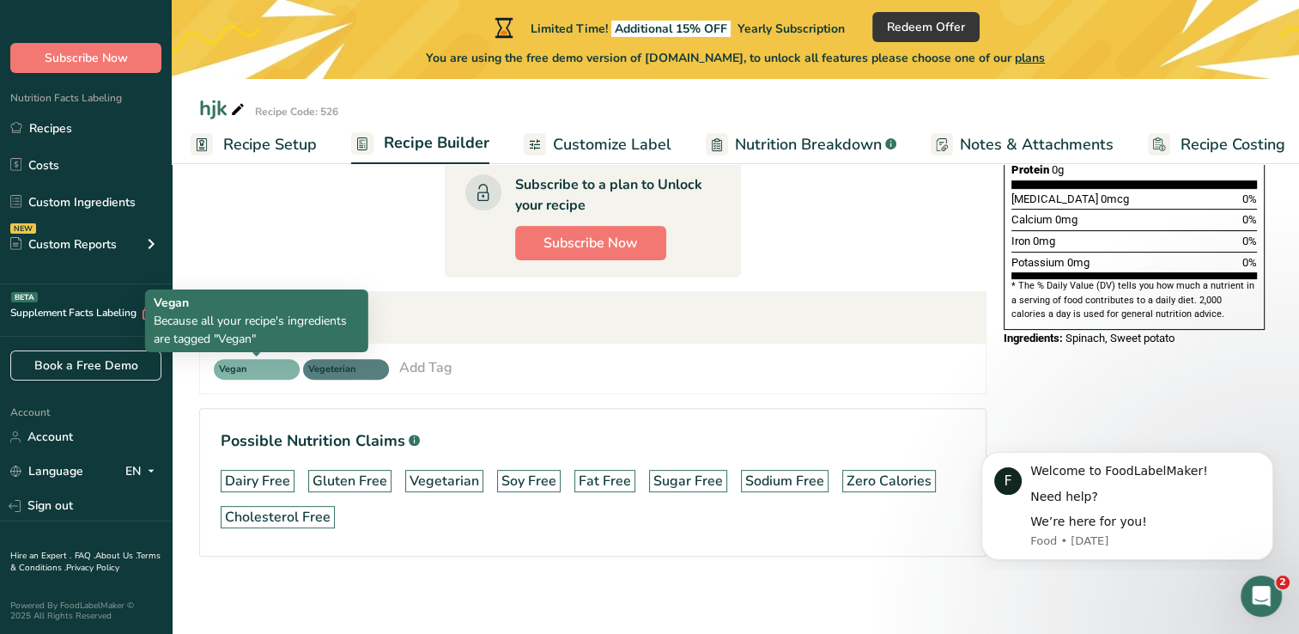
click at [258, 362] on span "Vegan" at bounding box center [249, 369] width 60 height 15
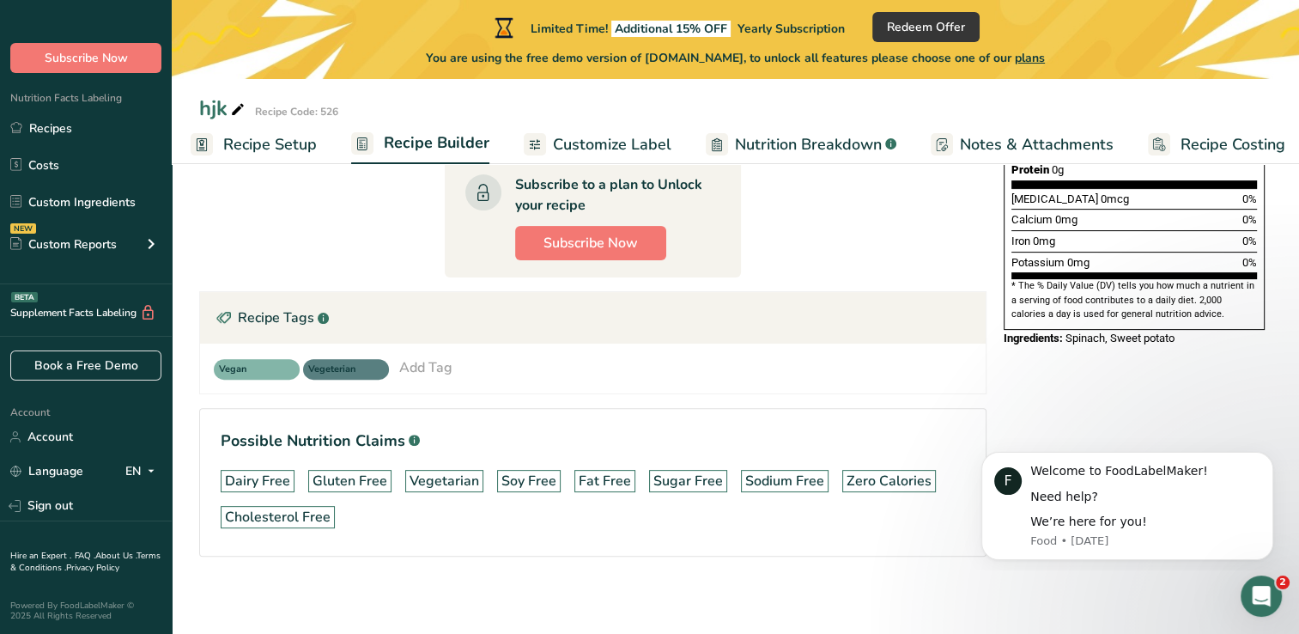
click at [380, 377] on div "Vegan Vegeterian Add Tag Standard Tags Custom Tags Source of Antioxidants [MEDI…" at bounding box center [593, 368] width 786 height 50
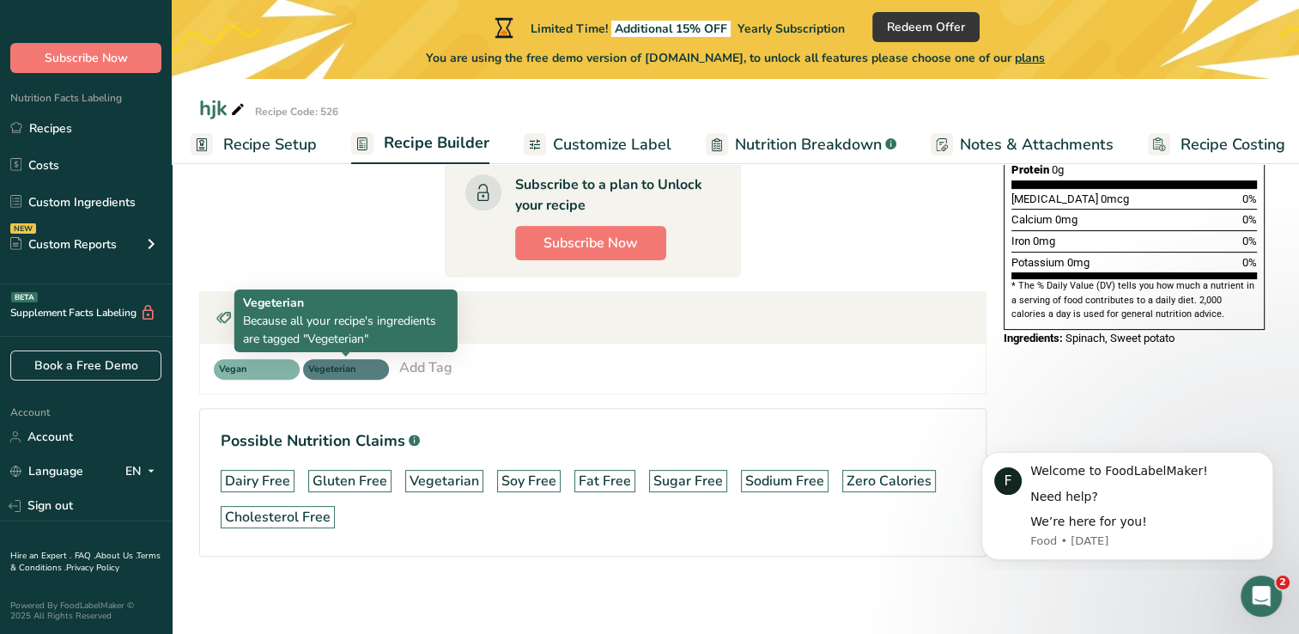
click at [367, 368] on span "Vegeterian" at bounding box center [338, 369] width 60 height 15
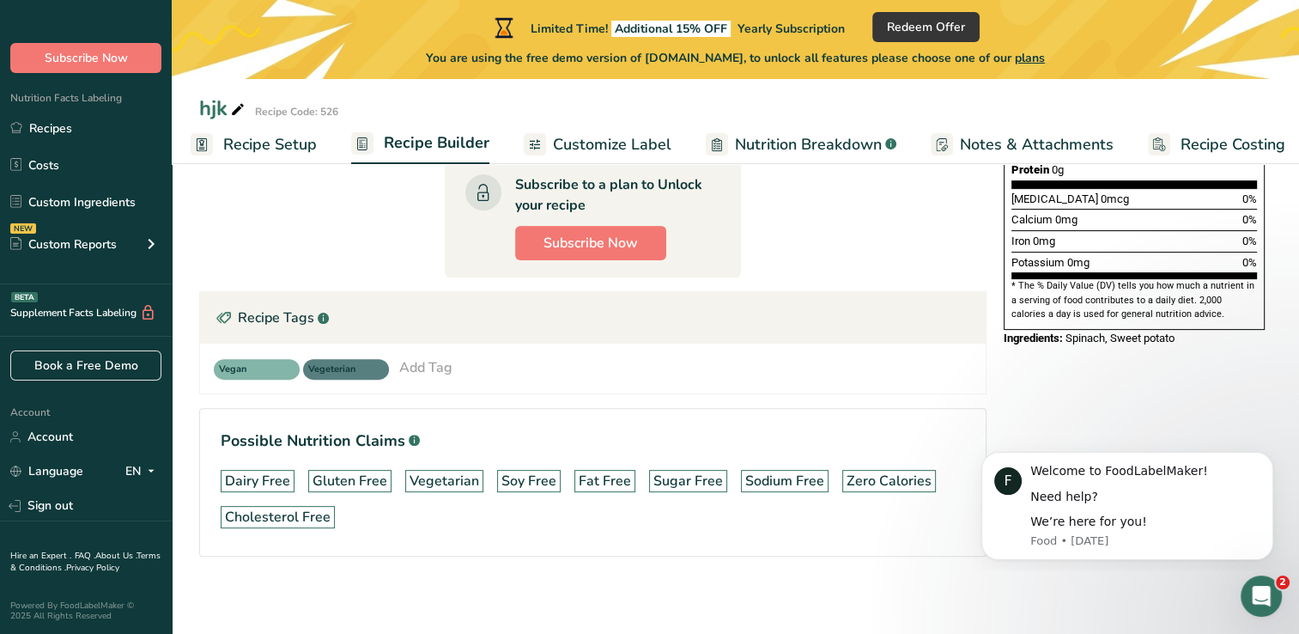
click at [444, 357] on div "Add Tag" at bounding box center [425, 367] width 53 height 21
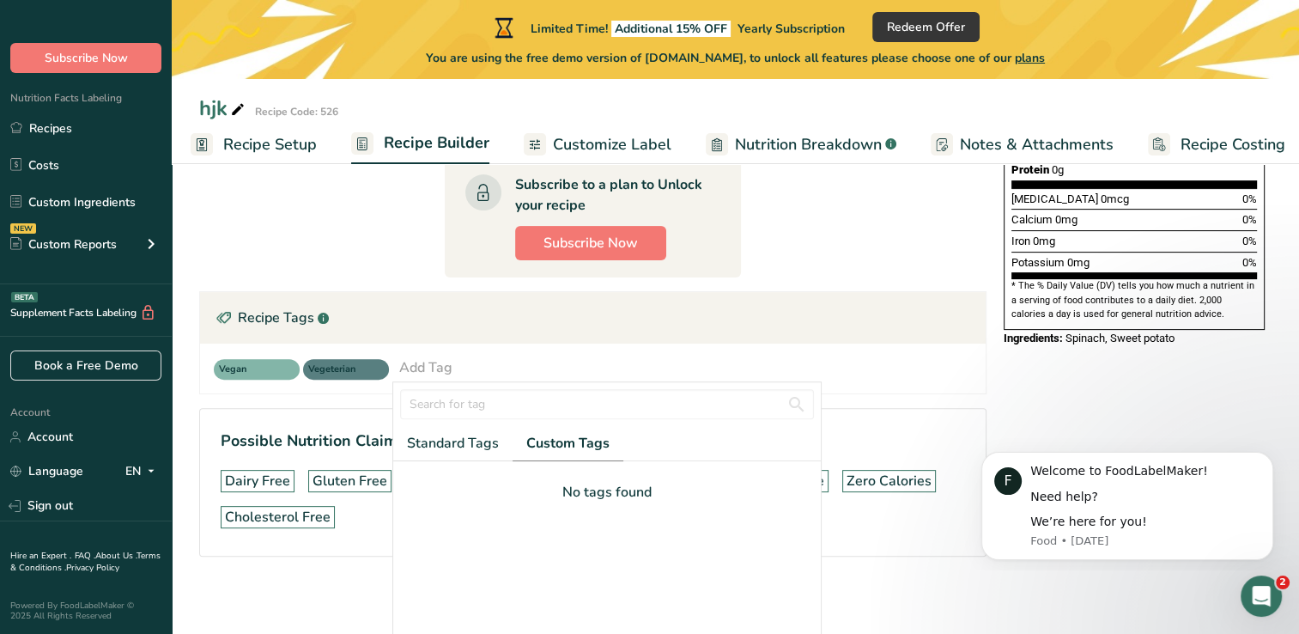
click at [287, 321] on div "Recipe Tags .a-a{fill:#347362;}.b-a{fill:#fff;}" at bounding box center [593, 318] width 786 height 52
